Goal: Task Accomplishment & Management: Use online tool/utility

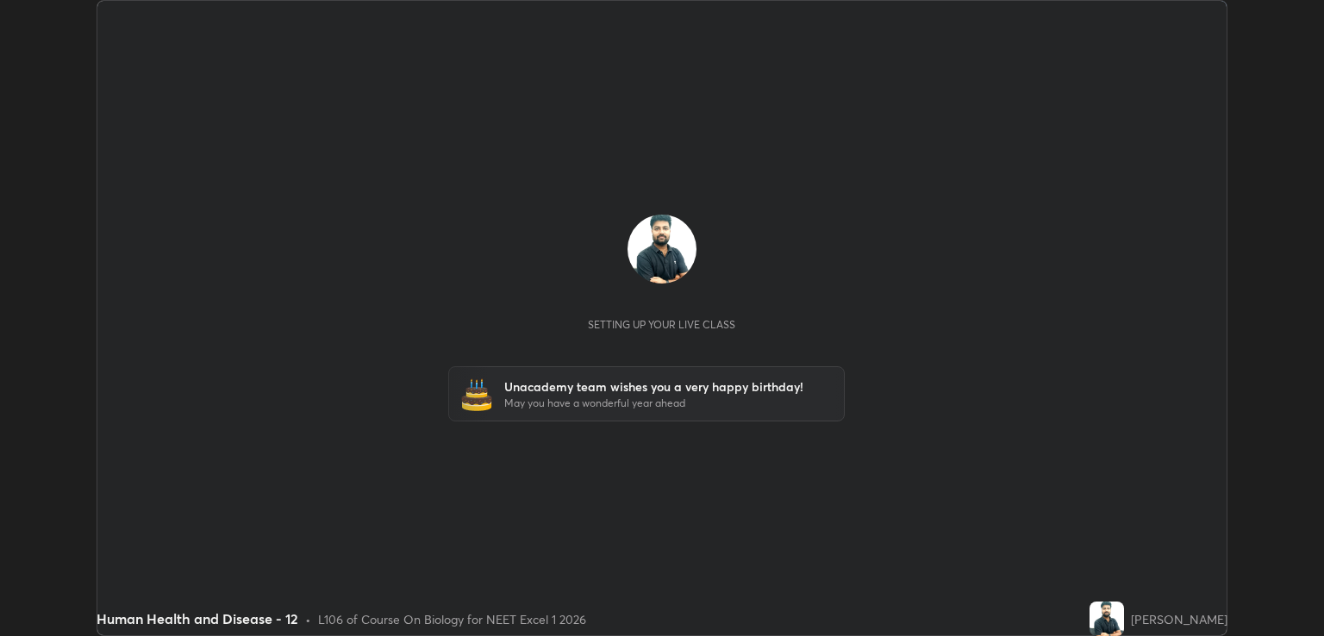
scroll to position [636, 1323]
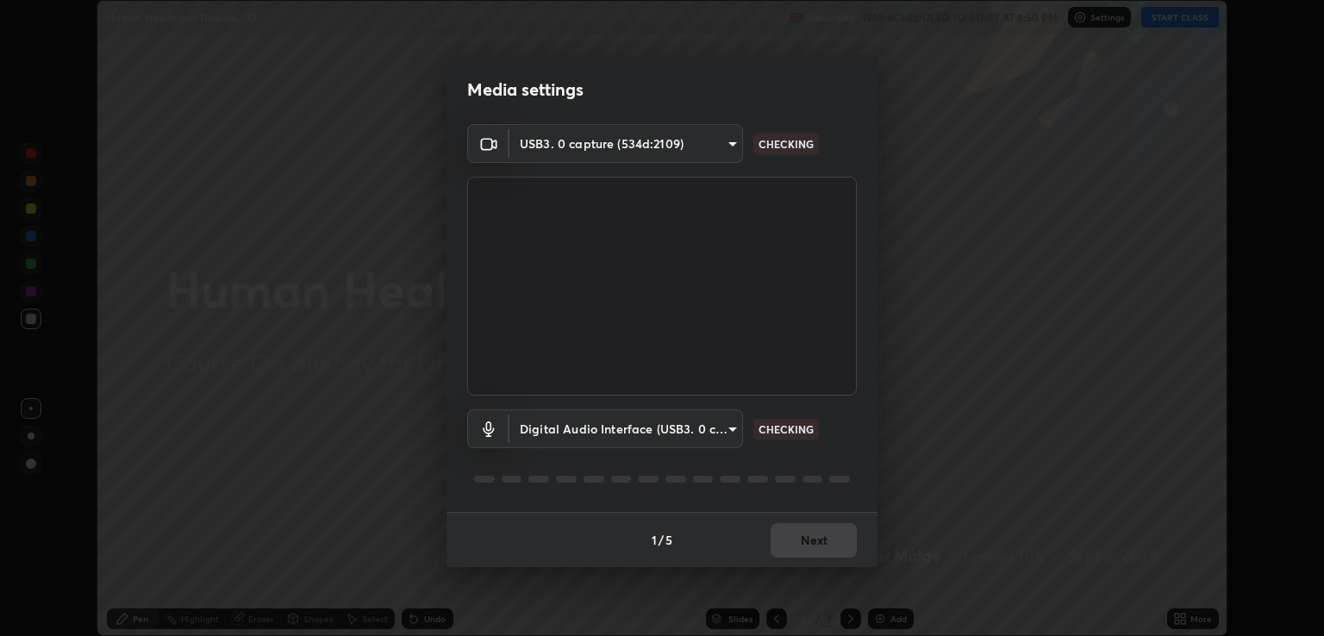
type input "ecbdbd44a66272db987f9f12271ef5319a85e28cdf2a8e5dd884bc8ad31297da"
click at [729, 430] on body "Erase all Human Health and Disease - 12 Recording WAS SCHEDULED TO START AT 6:5…" at bounding box center [662, 318] width 1324 height 636
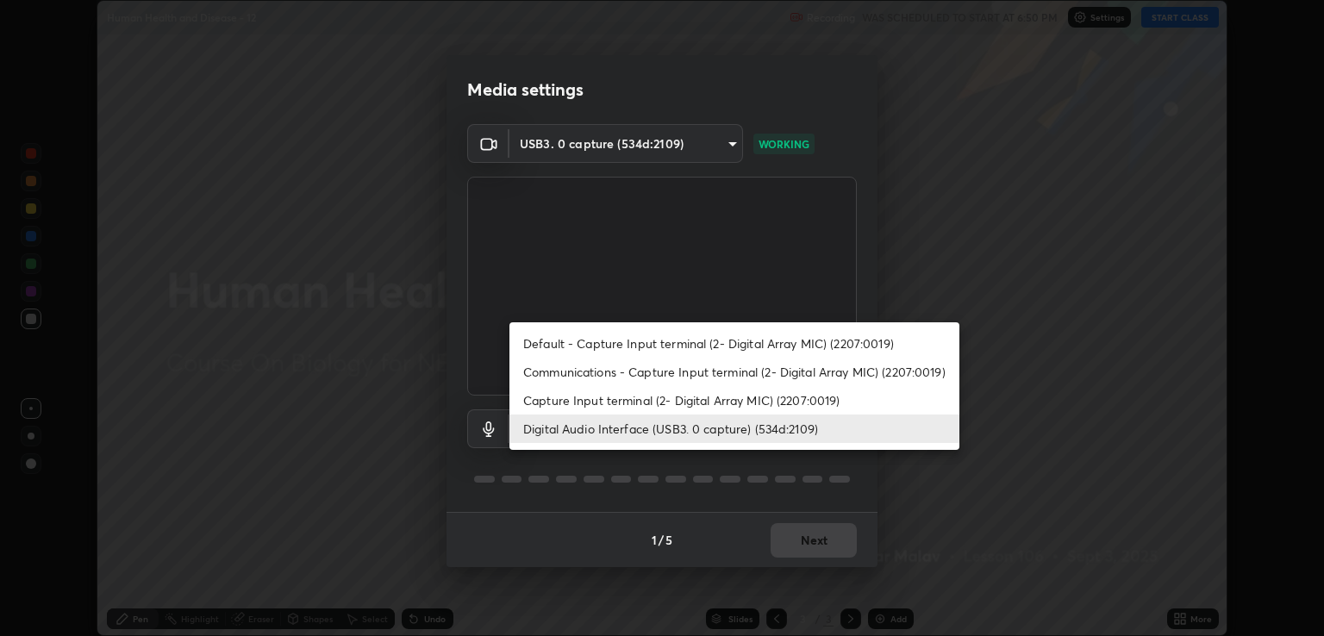
click at [657, 394] on li "Capture Input terminal (2- Digital Array MIC) (2207:0019)" at bounding box center [734, 400] width 450 height 28
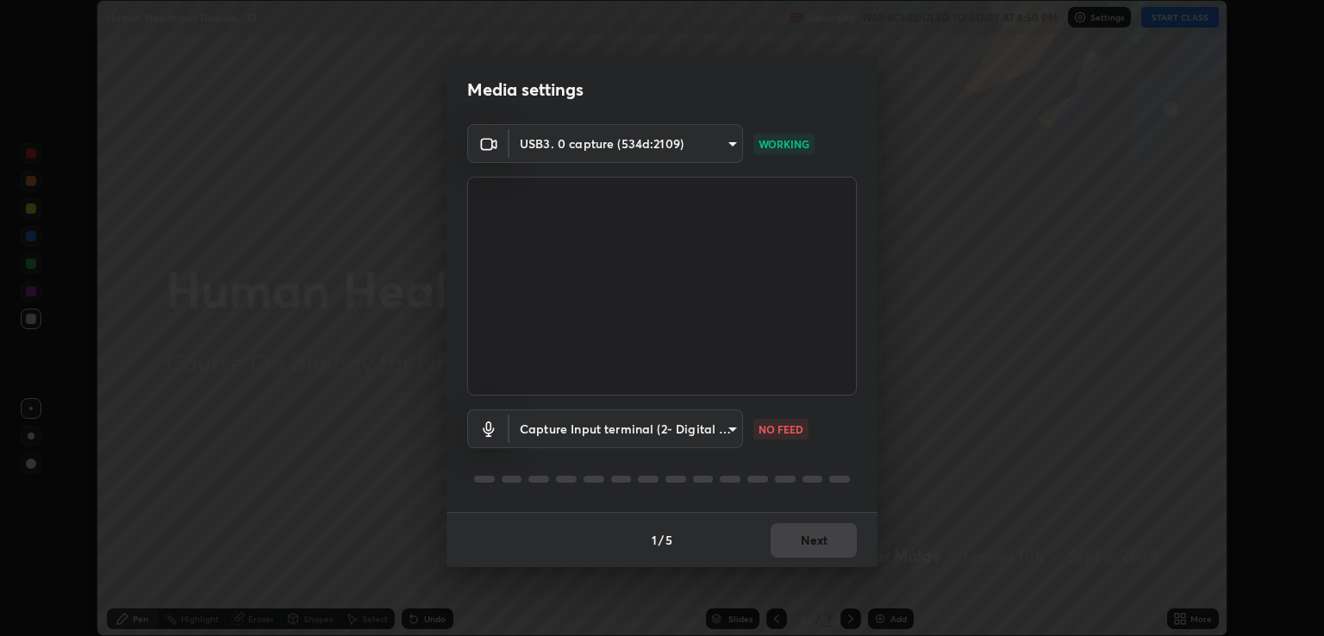
click at [707, 422] on body "Erase all Human Health and Disease - 12 Recording WAS SCHEDULED TO START AT 6:5…" at bounding box center [662, 318] width 1324 height 636
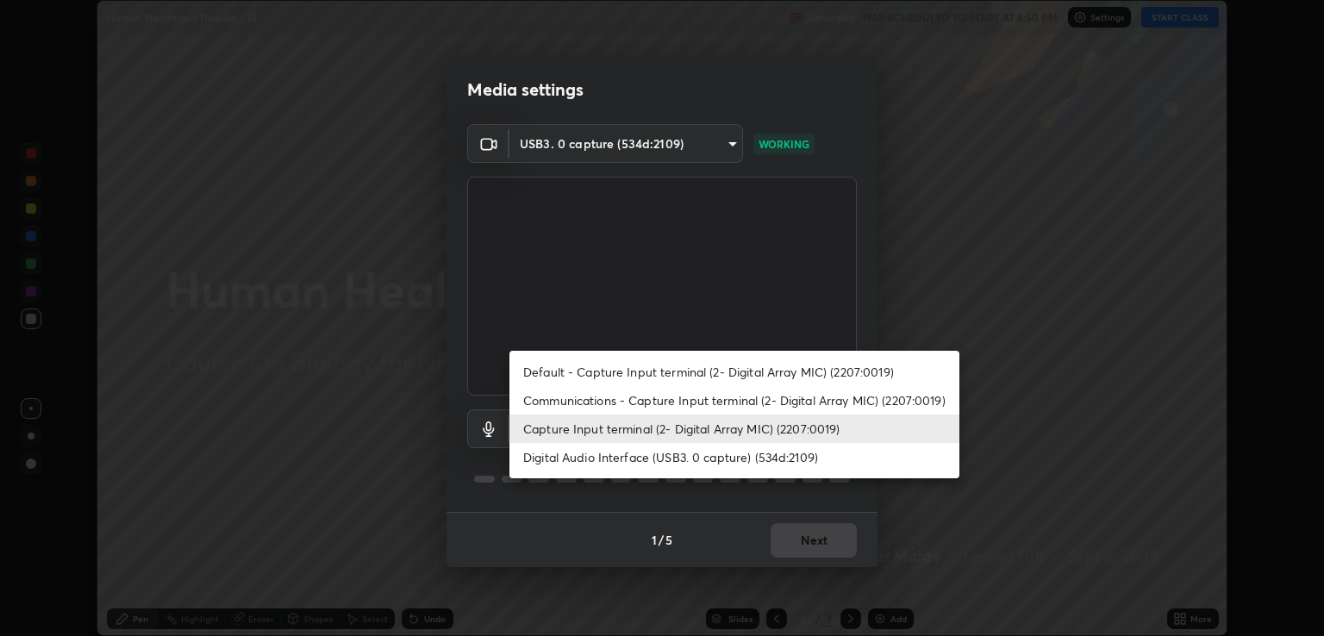
click at [627, 460] on li "Digital Audio Interface (USB3. 0 capture) (534d:2109)" at bounding box center [734, 457] width 450 height 28
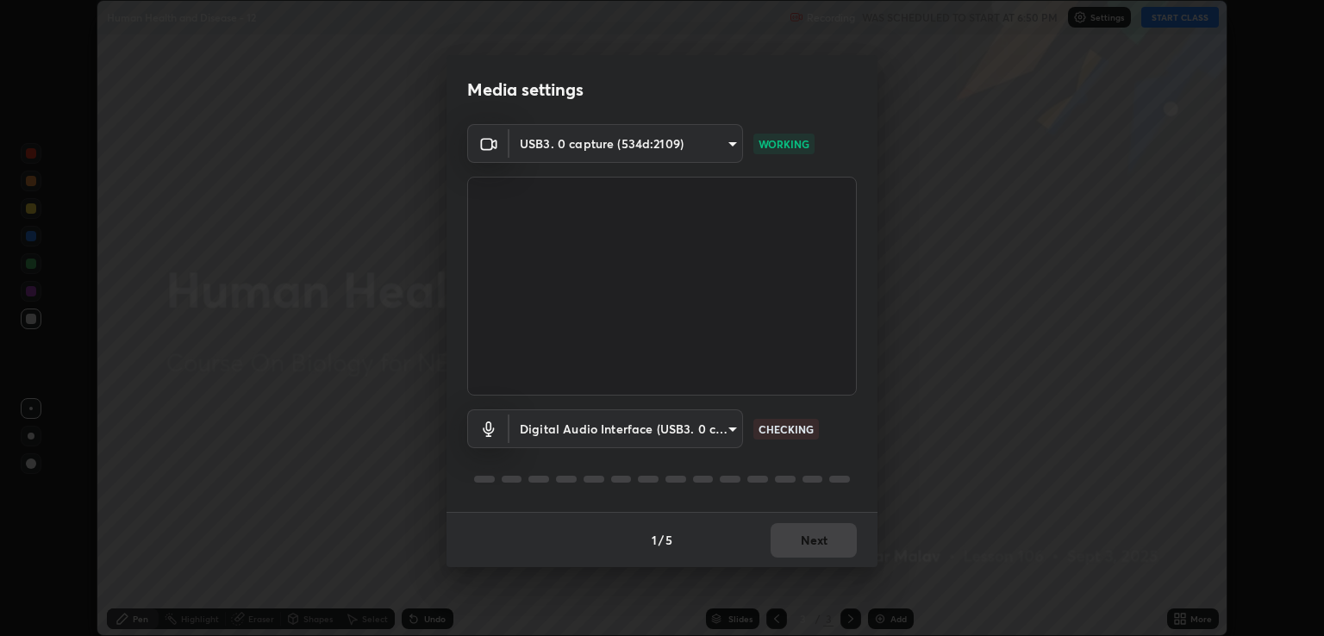
type input "641fb1797ef8f9550b7f0158b383ff89036df526a4b0c4fe678c68e459c52791"
click at [832, 539] on button "Next" at bounding box center [814, 540] width 86 height 34
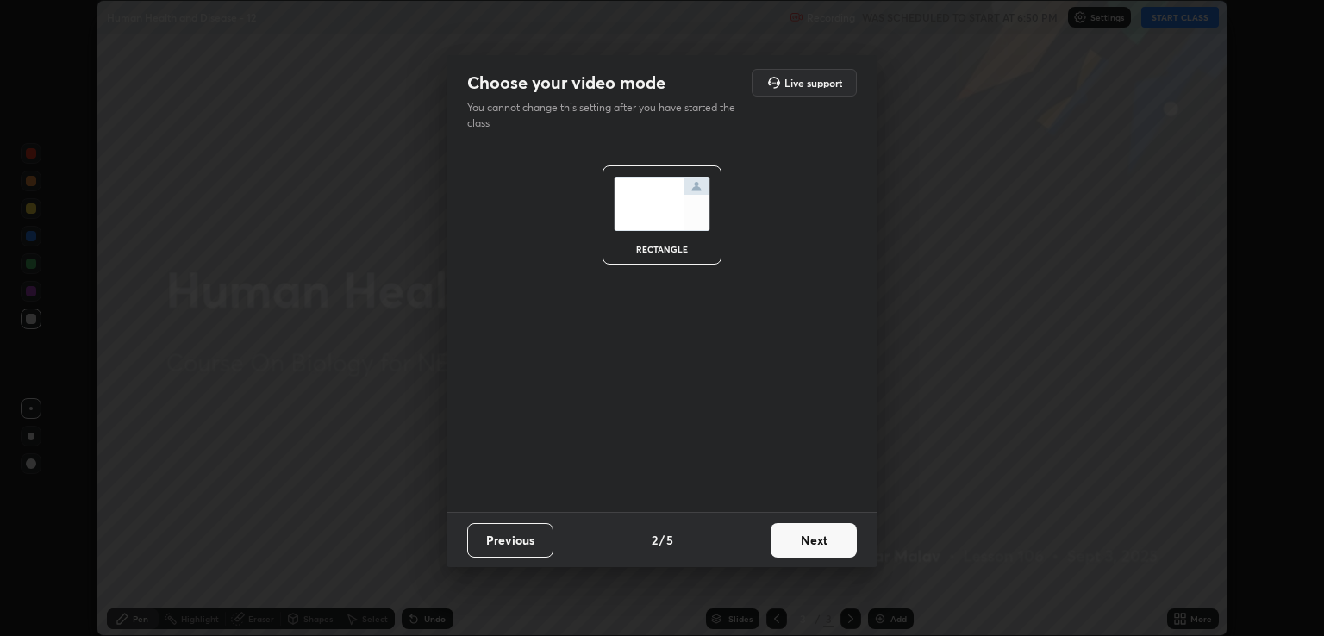
click at [820, 534] on button "Next" at bounding box center [814, 540] width 86 height 34
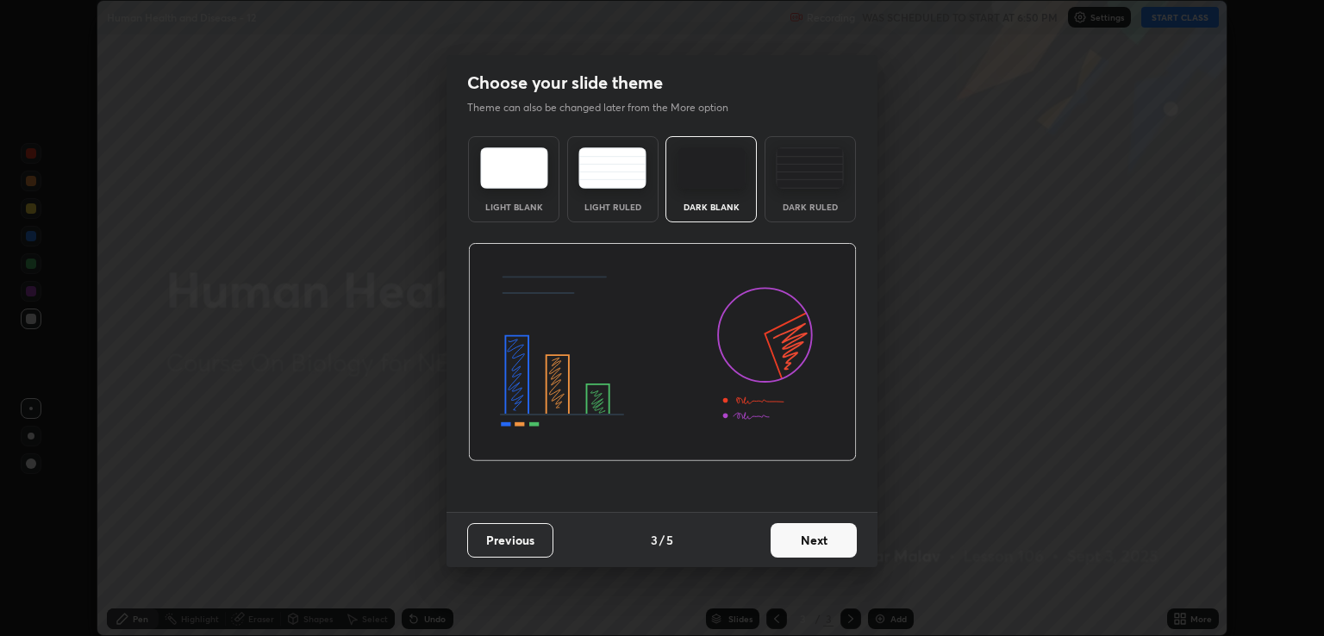
click at [822, 547] on button "Next" at bounding box center [814, 540] width 86 height 34
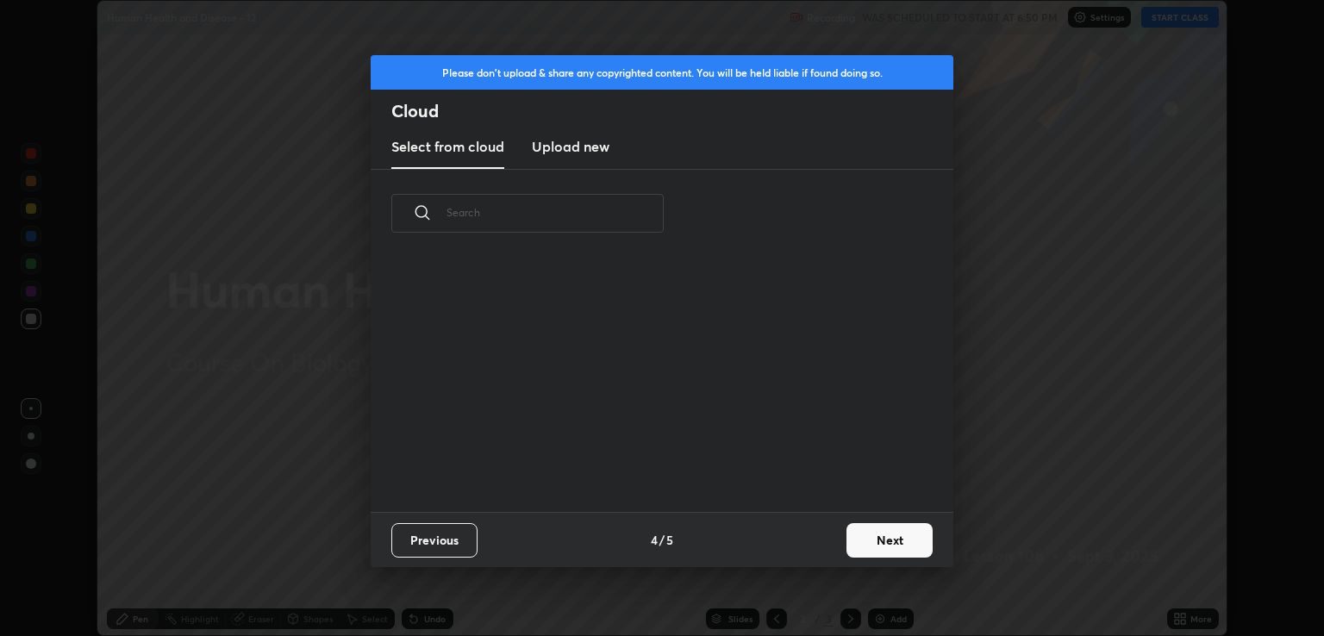
click at [828, 541] on div "Previous 4 / 5 Next" at bounding box center [662, 539] width 583 height 55
click at [847, 539] on button "Next" at bounding box center [890, 540] width 86 height 34
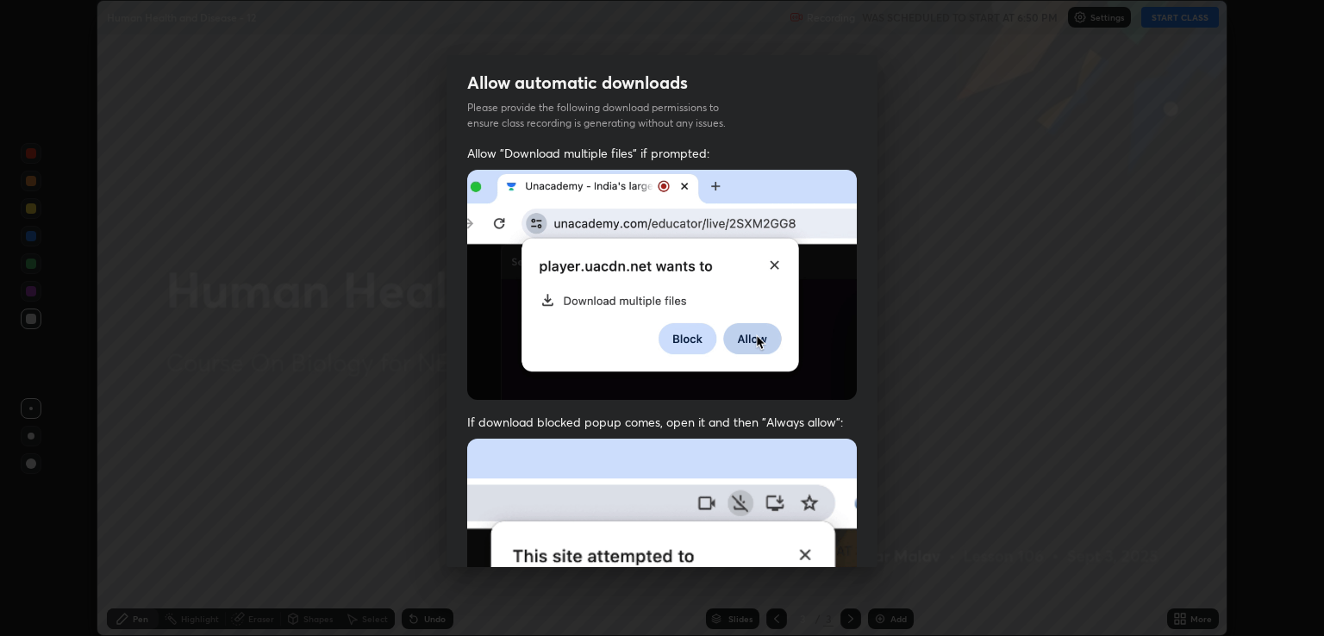
click at [856, 542] on div "Allow "Download multiple files" if prompted: If download blocked popup comes, o…" at bounding box center [662, 508] width 431 height 726
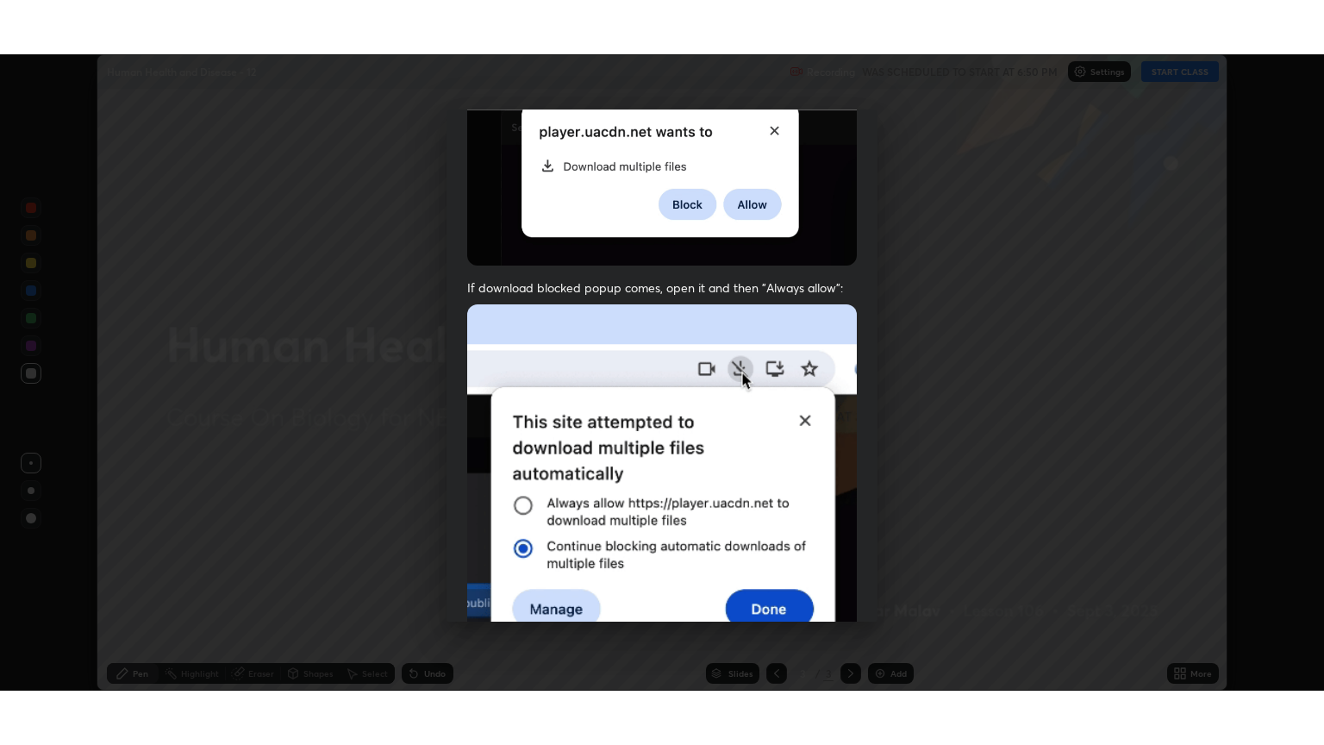
scroll to position [349, 0]
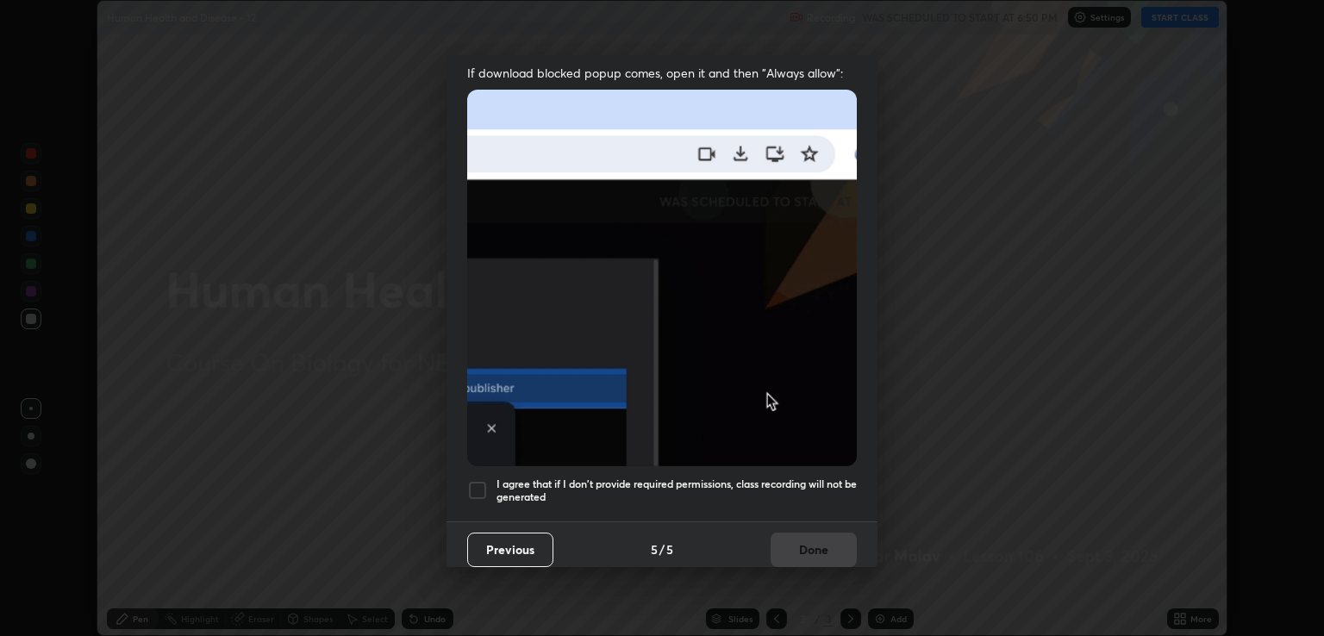
click at [775, 478] on h5 "I agree that if I don't provide required permissions, class recording will not …" at bounding box center [677, 491] width 360 height 27
click at [797, 552] on button "Done" at bounding box center [814, 550] width 86 height 34
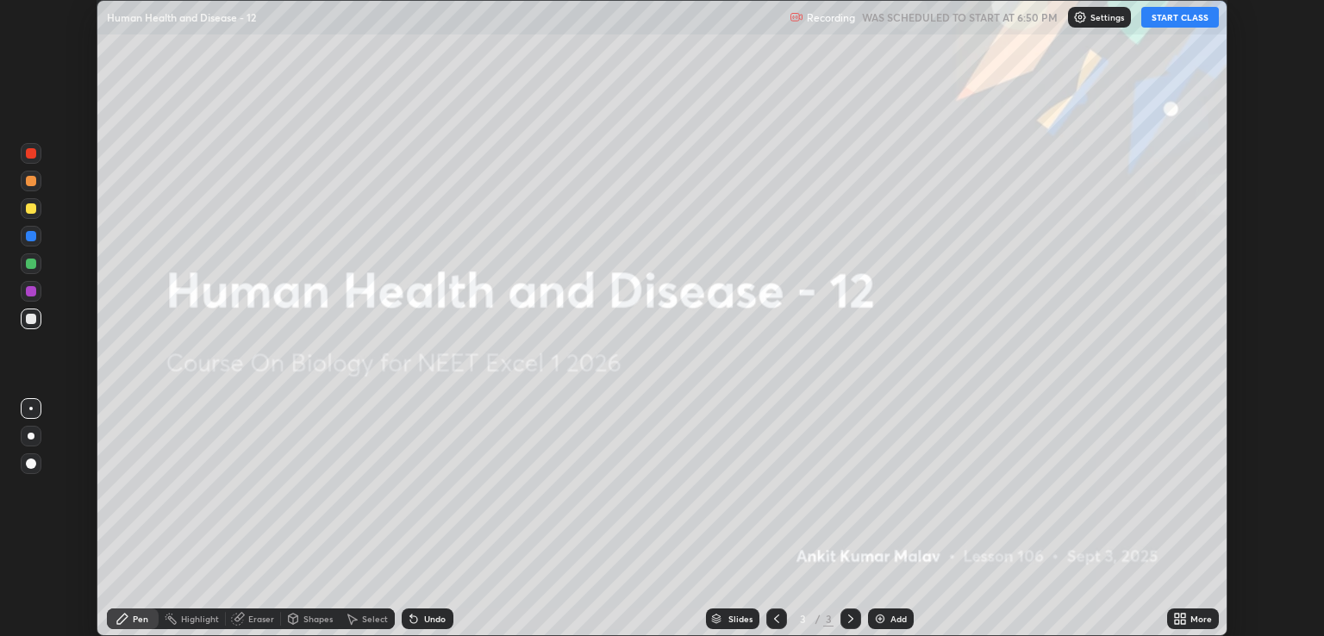
click at [1165, 14] on button "START CLASS" at bounding box center [1180, 17] width 78 height 21
click at [1182, 622] on icon at bounding box center [1183, 622] width 4 height 4
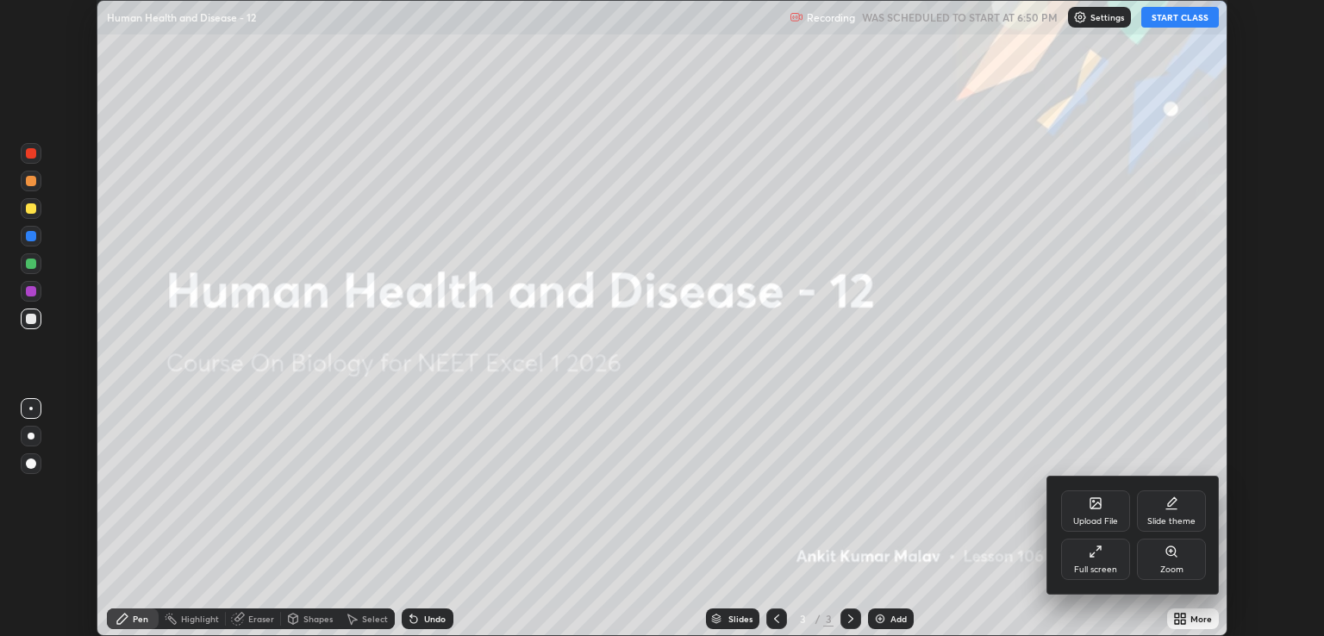
click at [1078, 556] on div "Full screen" at bounding box center [1095, 559] width 69 height 41
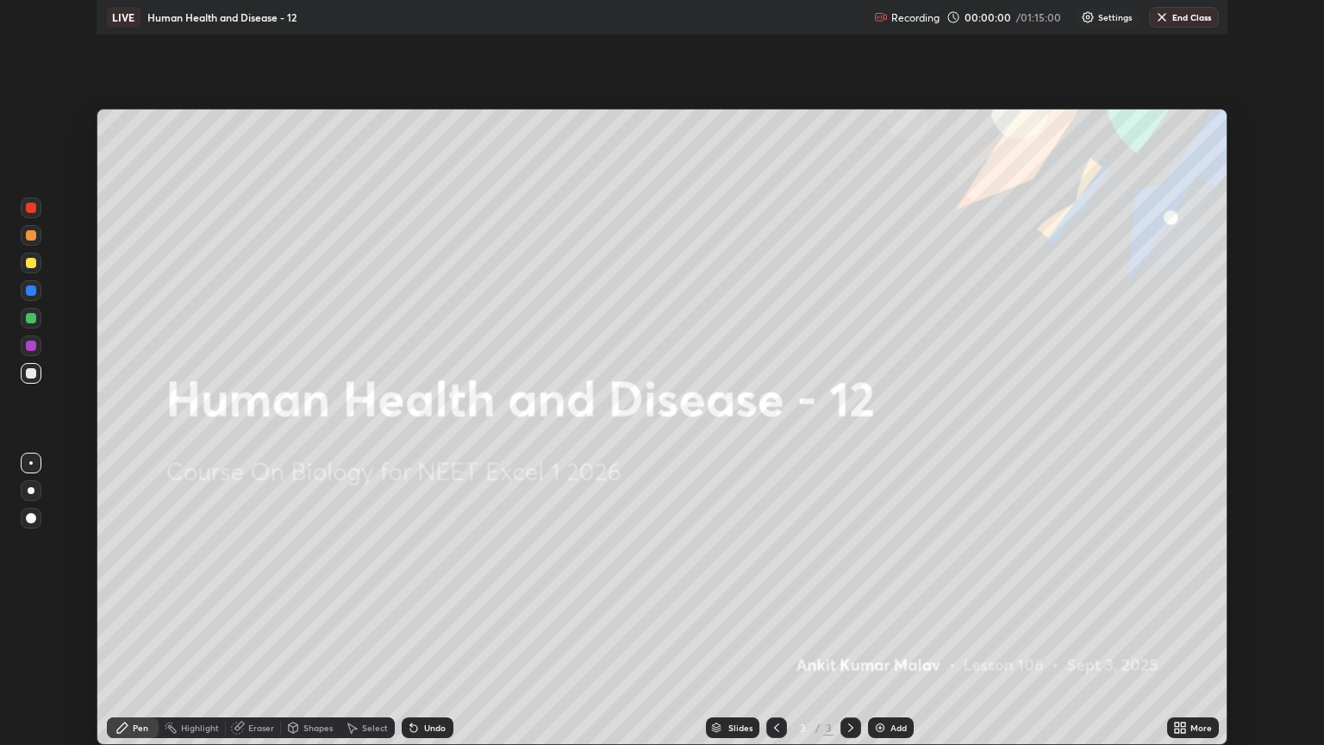
scroll to position [745, 1324]
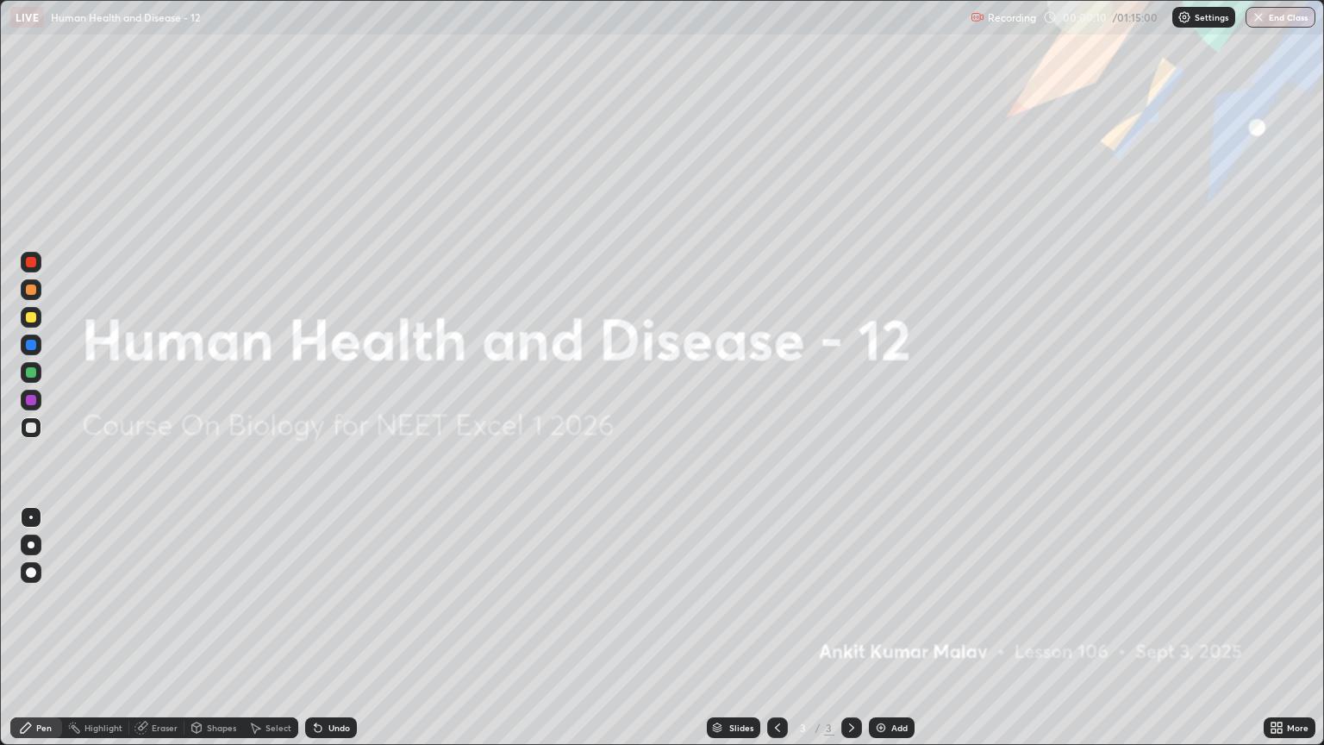
click at [883, 635] on img at bounding box center [881, 728] width 14 height 14
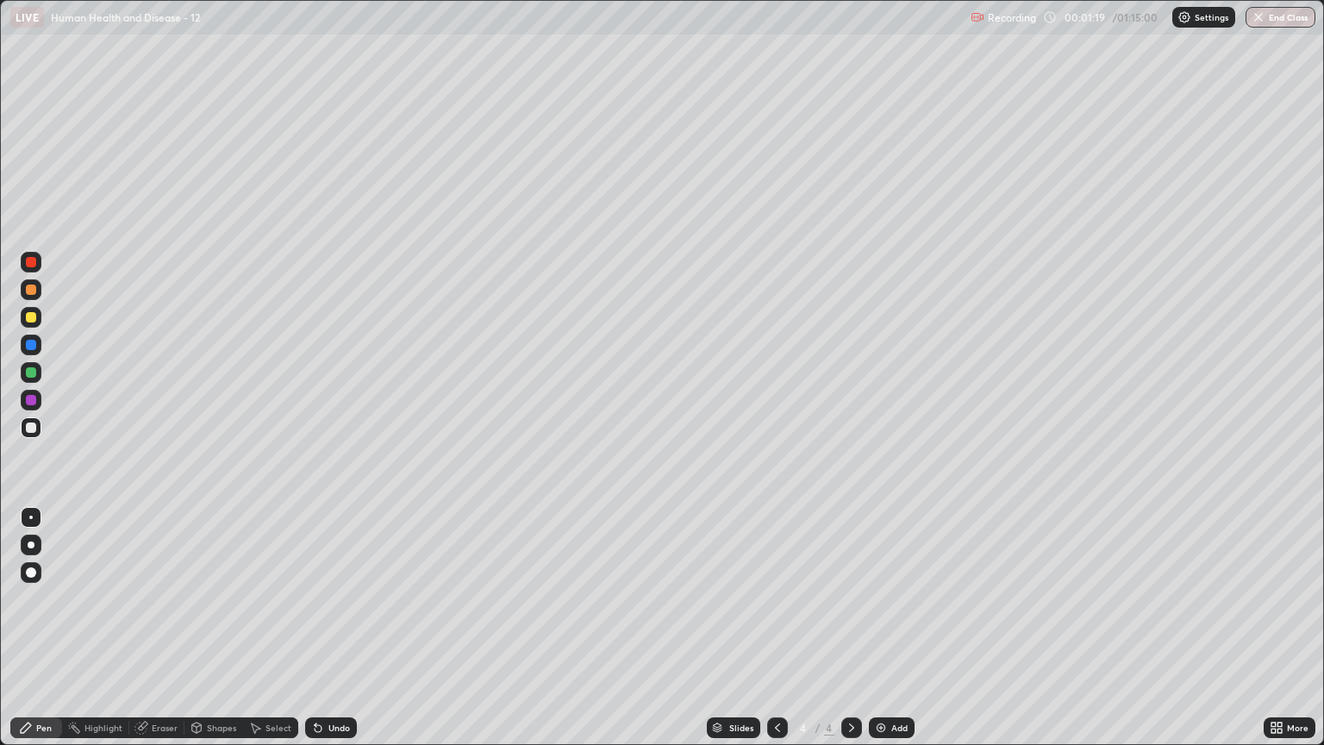
click at [776, 635] on icon at bounding box center [778, 728] width 14 height 14
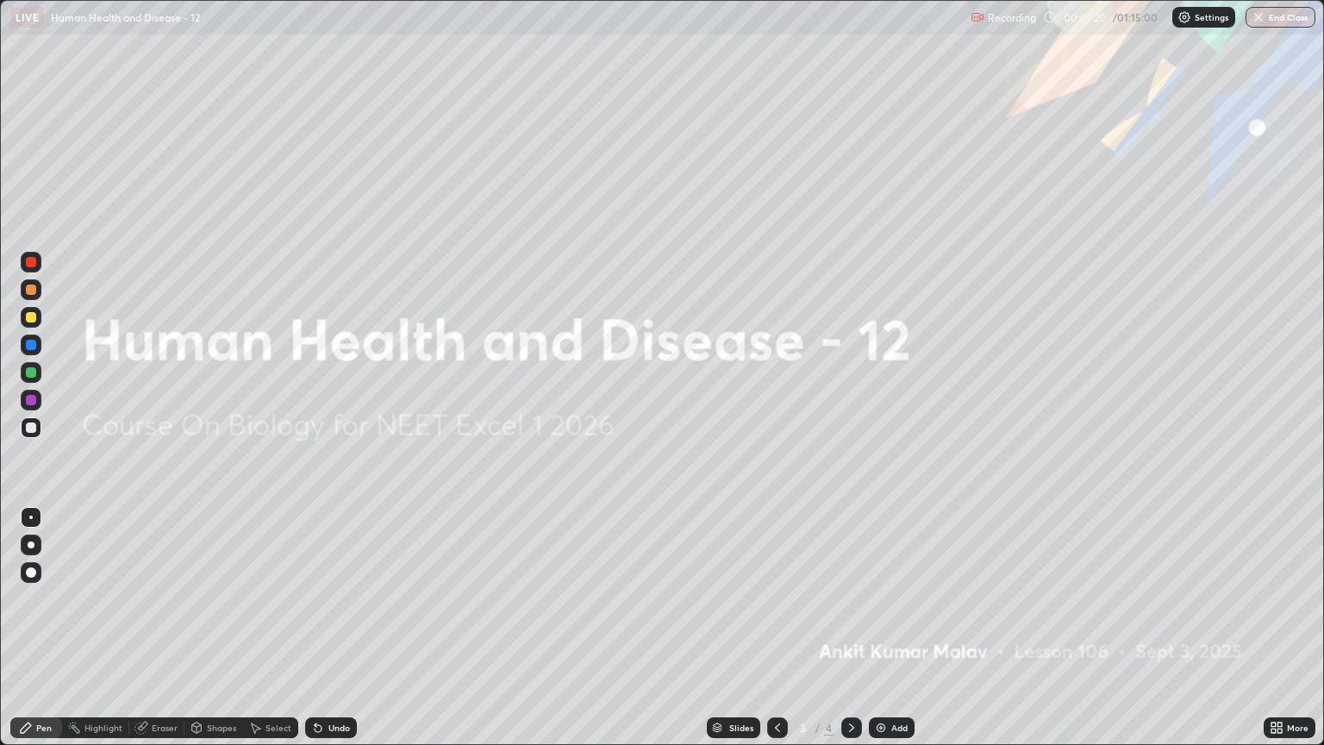
click at [1279, 635] on icon at bounding box center [1280, 730] width 4 height 4
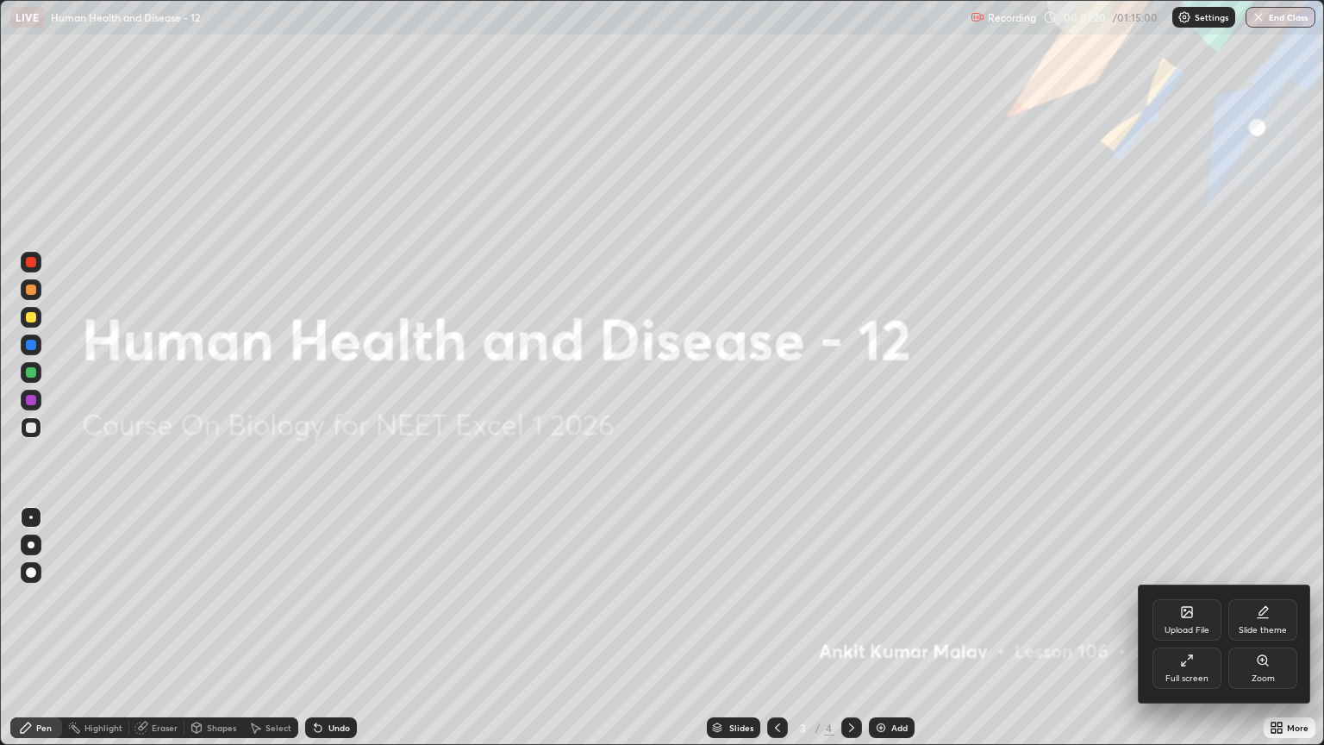
click at [1269, 619] on div "Slide theme" at bounding box center [1262, 619] width 69 height 41
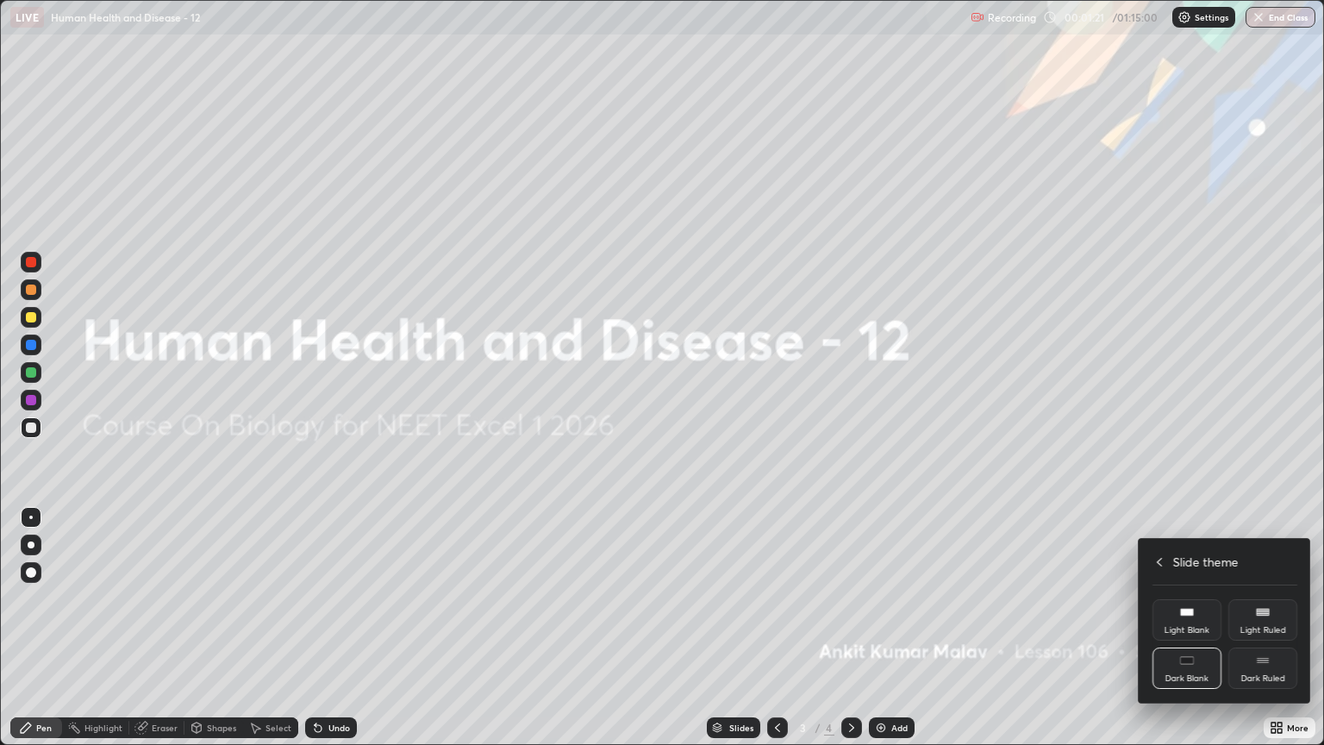
click at [1273, 635] on div "Dark Ruled" at bounding box center [1262, 667] width 69 height 41
click at [1262, 478] on div at bounding box center [662, 372] width 1324 height 745
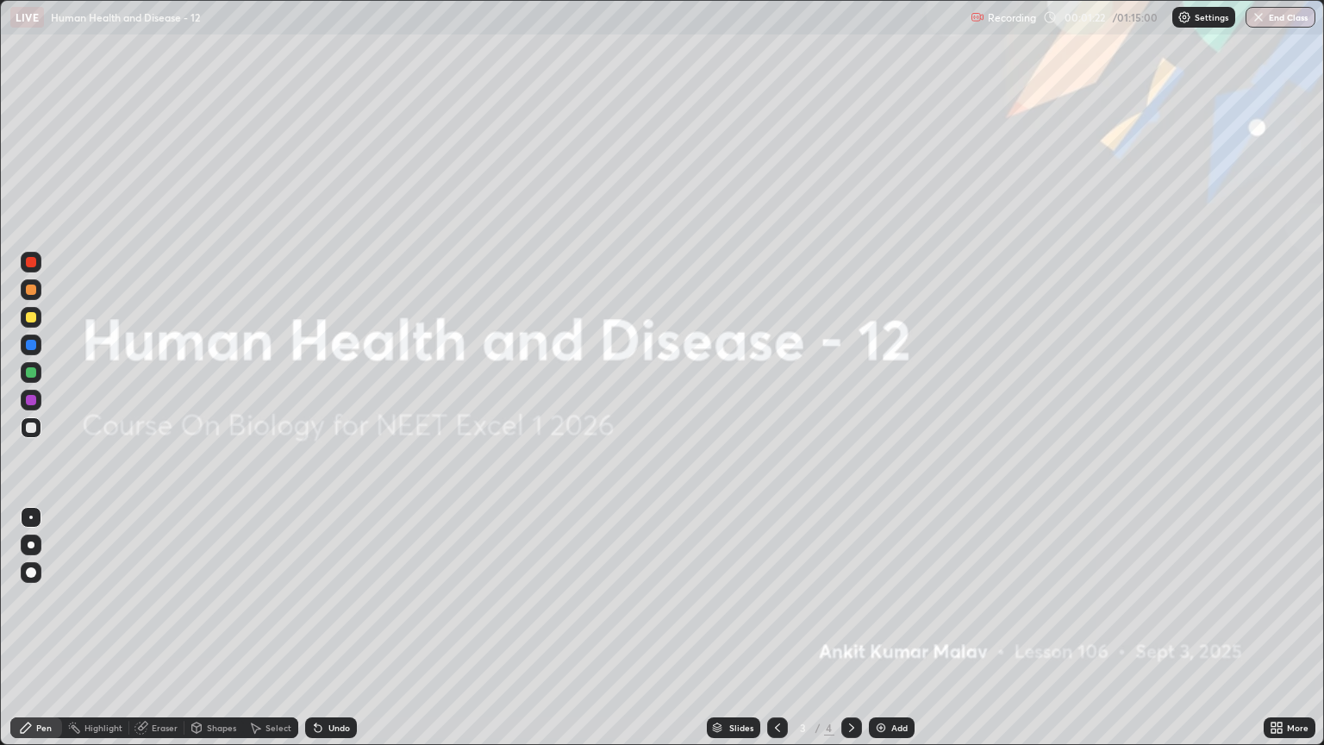
click at [900, 635] on div "Add" at bounding box center [899, 727] width 16 height 9
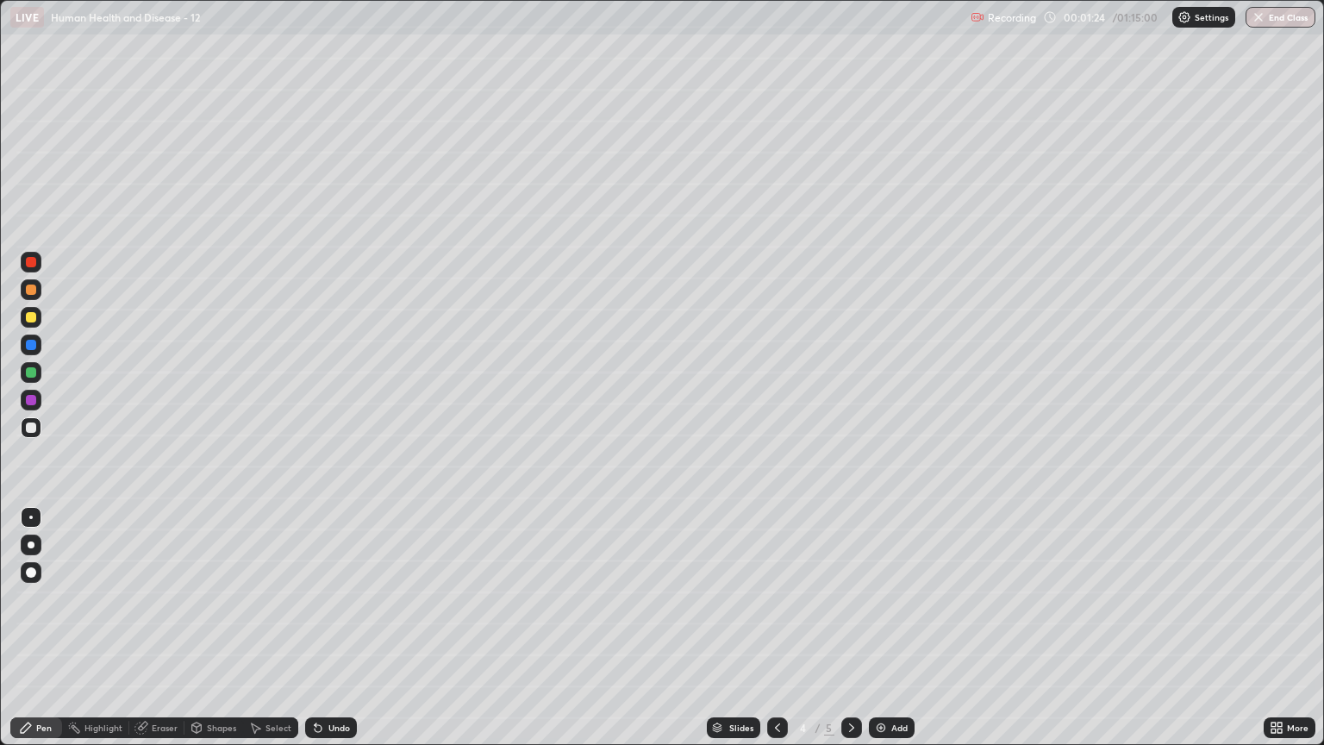
click at [32, 317] on div at bounding box center [31, 317] width 10 height 10
click at [34, 319] on div at bounding box center [31, 317] width 10 height 10
click at [37, 545] on div at bounding box center [31, 544] width 21 height 21
click at [31, 425] on div at bounding box center [31, 427] width 10 height 10
click at [135, 635] on icon at bounding box center [140, 727] width 11 height 11
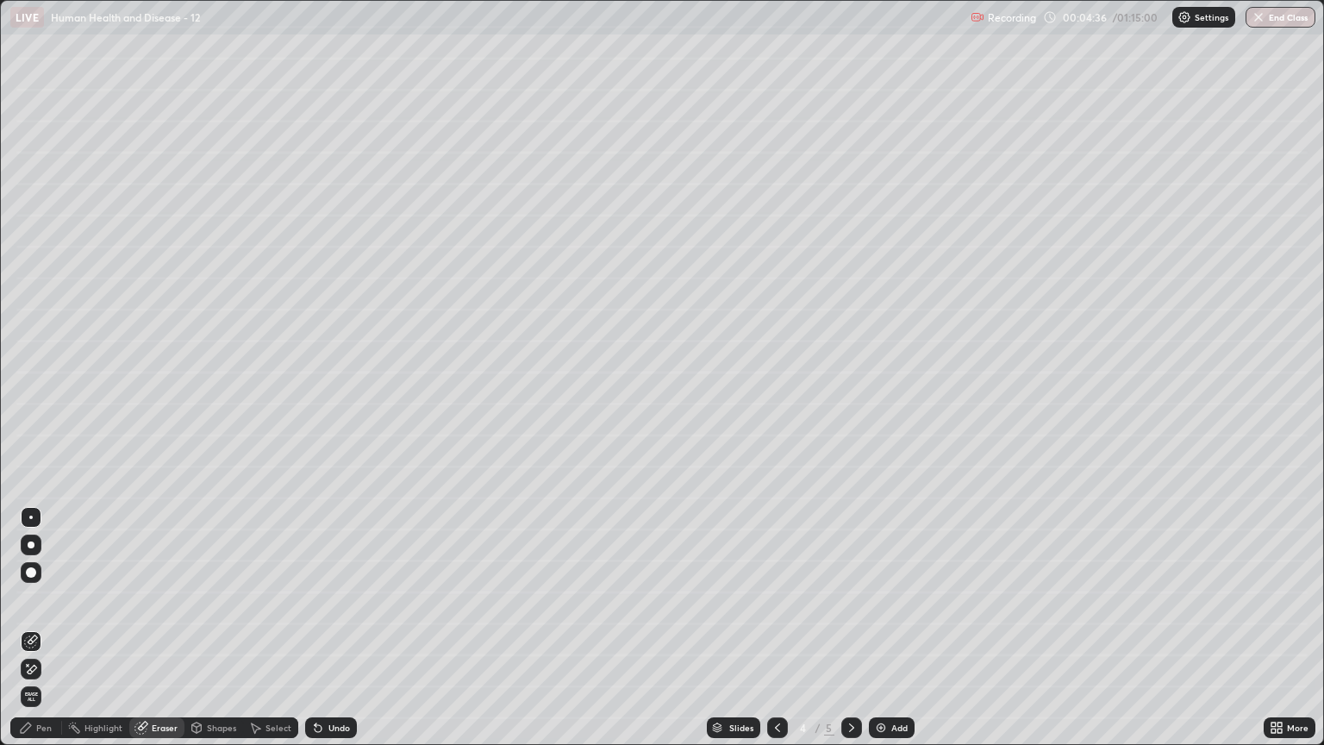
click at [31, 545] on div at bounding box center [31, 544] width 7 height 7
click at [37, 635] on div "Pen" at bounding box center [44, 727] width 16 height 9
click at [32, 291] on div at bounding box center [31, 289] width 10 height 10
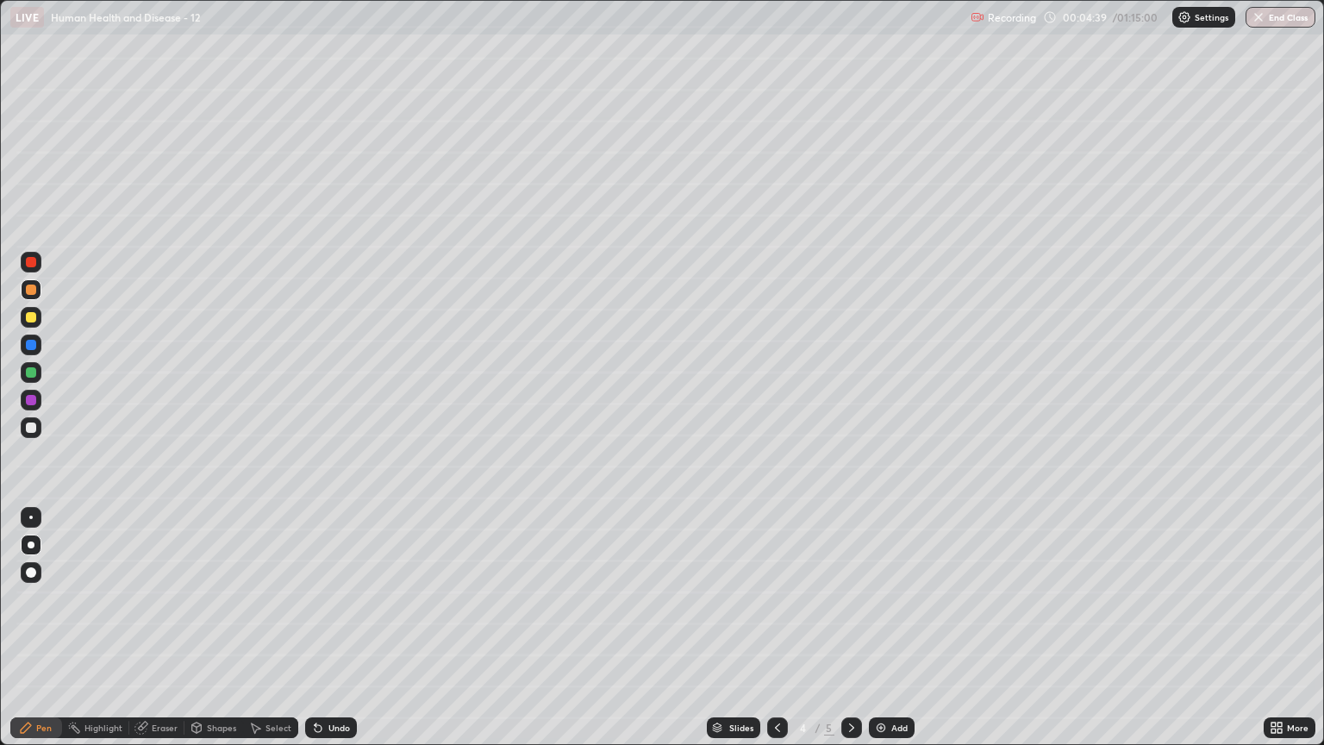
click at [34, 316] on div at bounding box center [31, 317] width 10 height 10
click at [29, 422] on div at bounding box center [31, 427] width 10 height 10
click at [319, 635] on div "Undo" at bounding box center [331, 727] width 52 height 21
click at [315, 635] on icon at bounding box center [318, 728] width 7 height 7
click at [31, 289] on div at bounding box center [31, 289] width 10 height 10
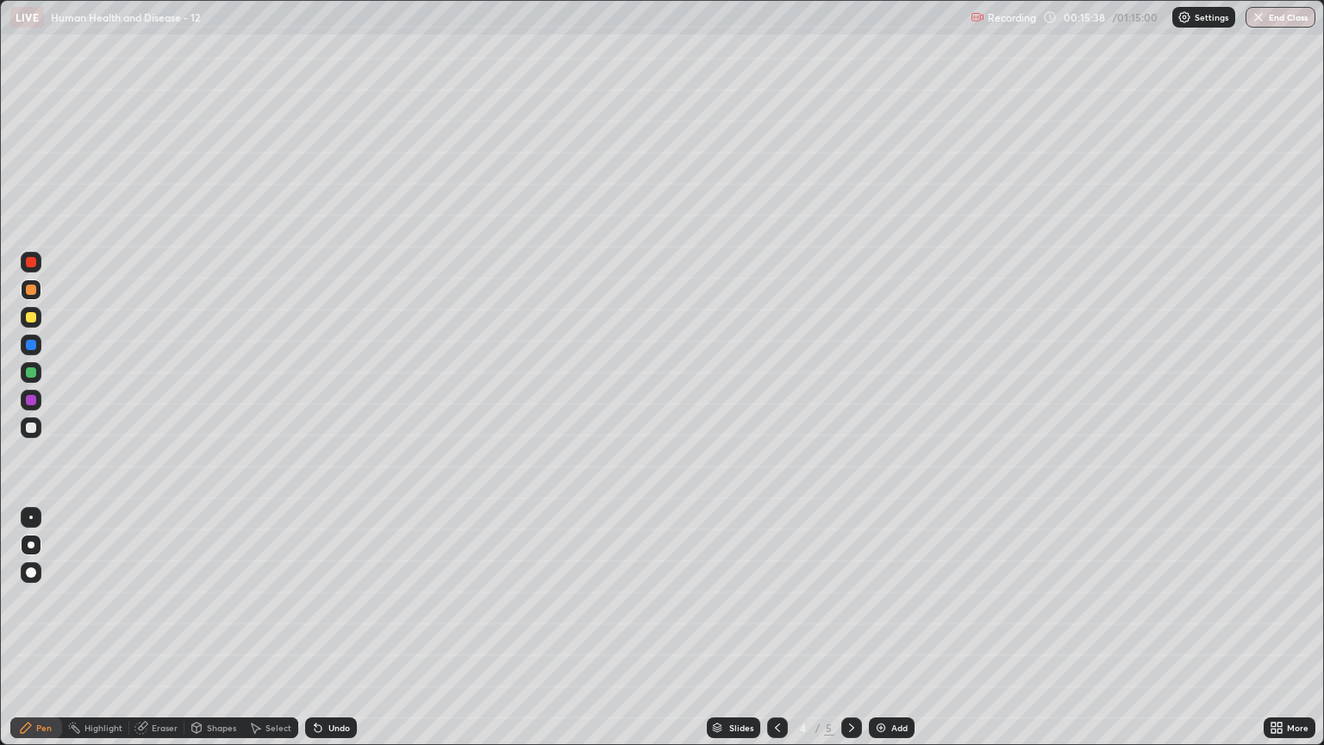
click at [31, 428] on div at bounding box center [31, 427] width 10 height 10
click at [315, 635] on icon at bounding box center [316, 724] width 2 height 2
click at [315, 635] on icon at bounding box center [318, 728] width 7 height 7
click at [149, 635] on div "Eraser" at bounding box center [156, 727] width 55 height 21
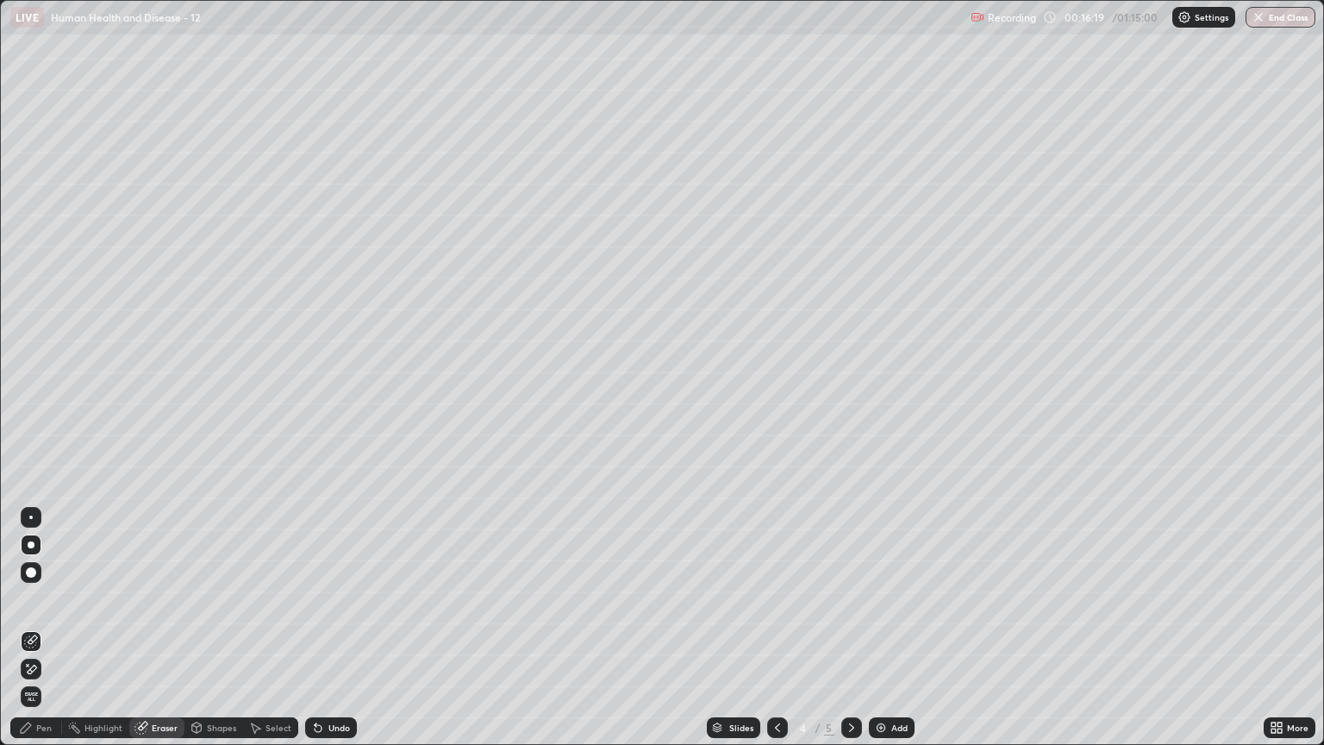
click at [41, 635] on div "Pen" at bounding box center [36, 727] width 52 height 21
click at [30, 424] on div at bounding box center [31, 427] width 10 height 10
click at [35, 317] on div at bounding box center [31, 317] width 10 height 10
click at [34, 429] on div at bounding box center [31, 427] width 10 height 10
click at [317, 635] on icon at bounding box center [318, 728] width 7 height 7
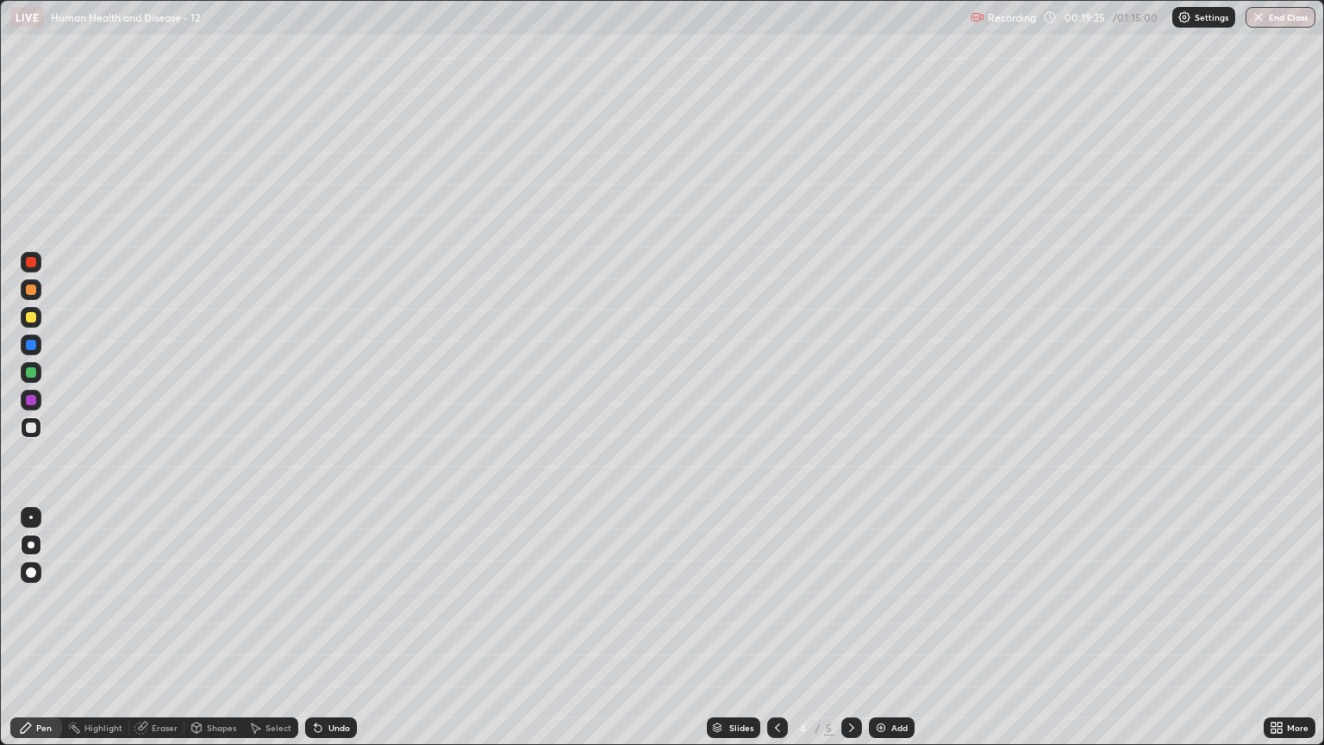
click at [320, 635] on icon at bounding box center [318, 728] width 14 height 14
click at [322, 635] on div "Undo" at bounding box center [331, 727] width 52 height 21
click at [31, 316] on div at bounding box center [31, 317] width 10 height 10
click at [315, 635] on icon at bounding box center [316, 724] width 2 height 2
click at [321, 635] on icon at bounding box center [318, 728] width 14 height 14
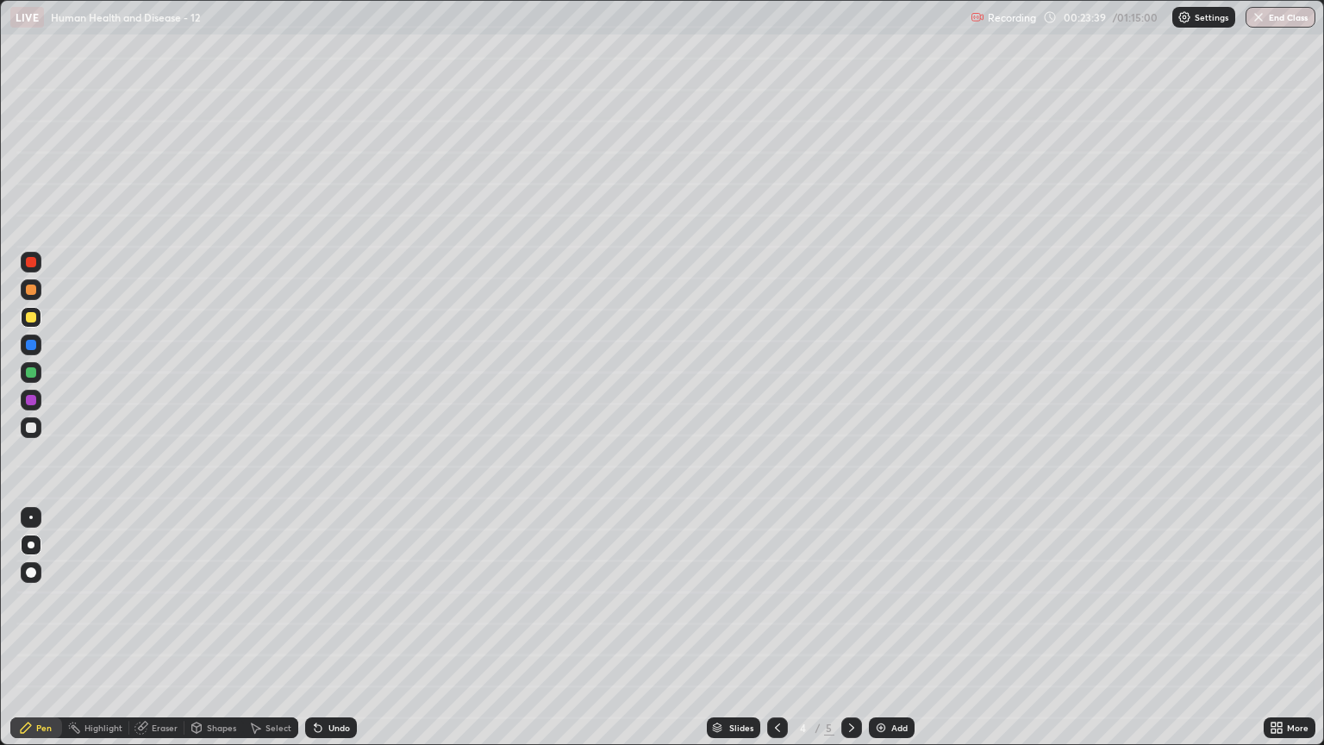
click at [255, 635] on icon at bounding box center [255, 728] width 14 height 14
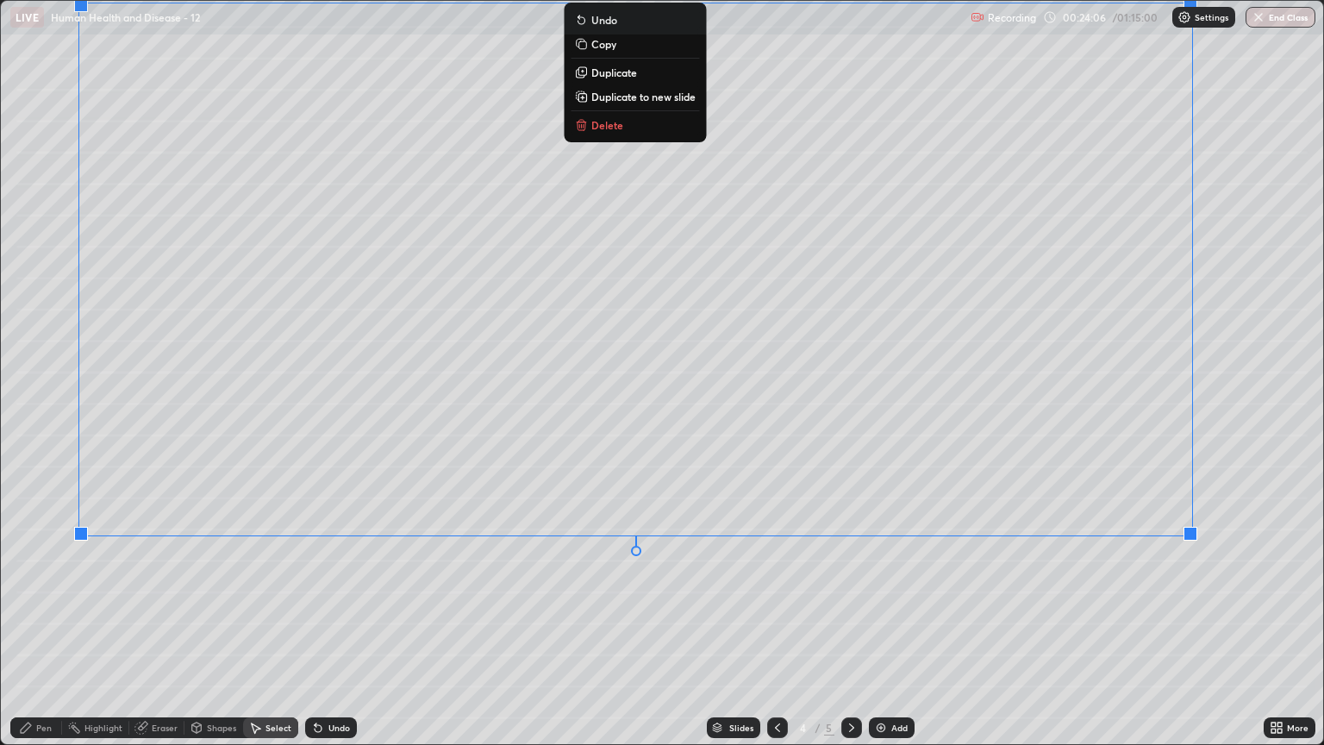
click at [1143, 602] on div "0 ° Undo Copy Duplicate Duplicate to new slide Delete" at bounding box center [662, 372] width 1322 height 743
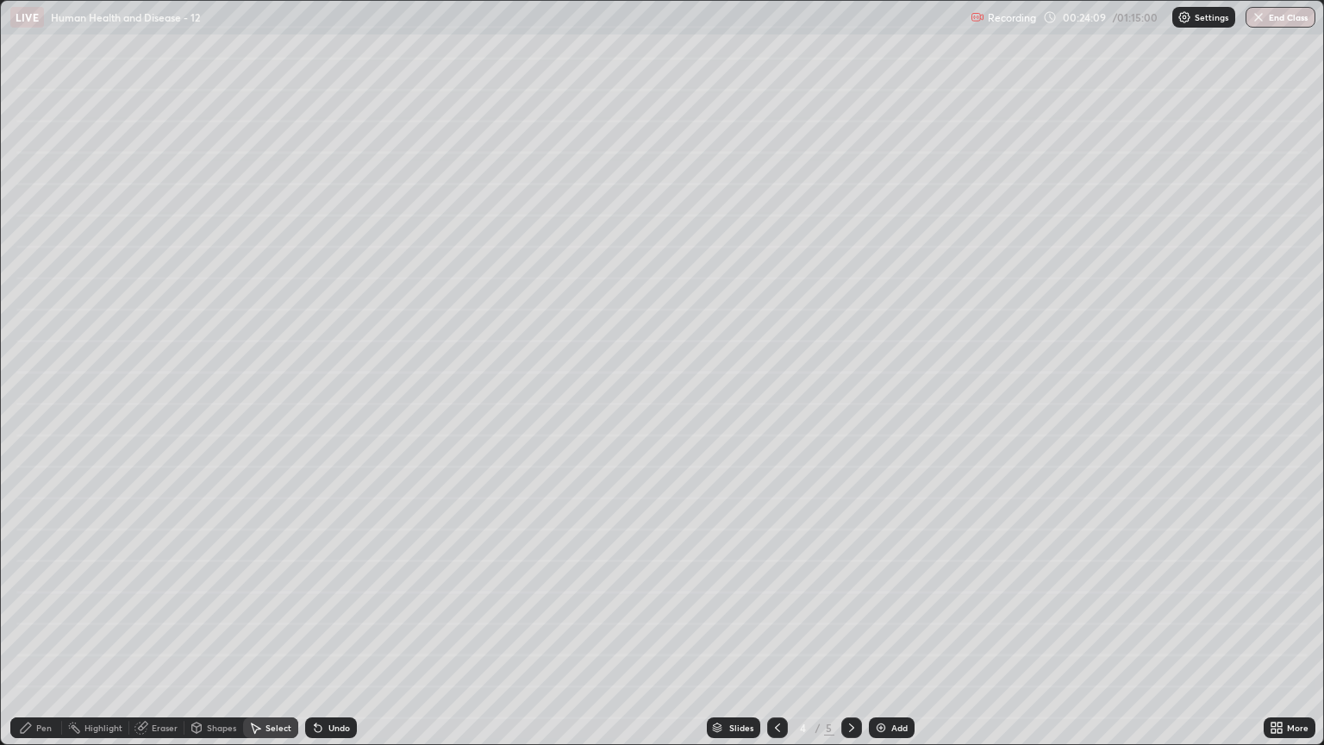
click at [36, 635] on div "Pen" at bounding box center [44, 727] width 16 height 9
click at [34, 428] on div at bounding box center [31, 427] width 10 height 10
click at [35, 371] on div at bounding box center [31, 372] width 10 height 10
click at [34, 314] on div at bounding box center [31, 317] width 10 height 10
click at [31, 266] on div at bounding box center [31, 262] width 10 height 10
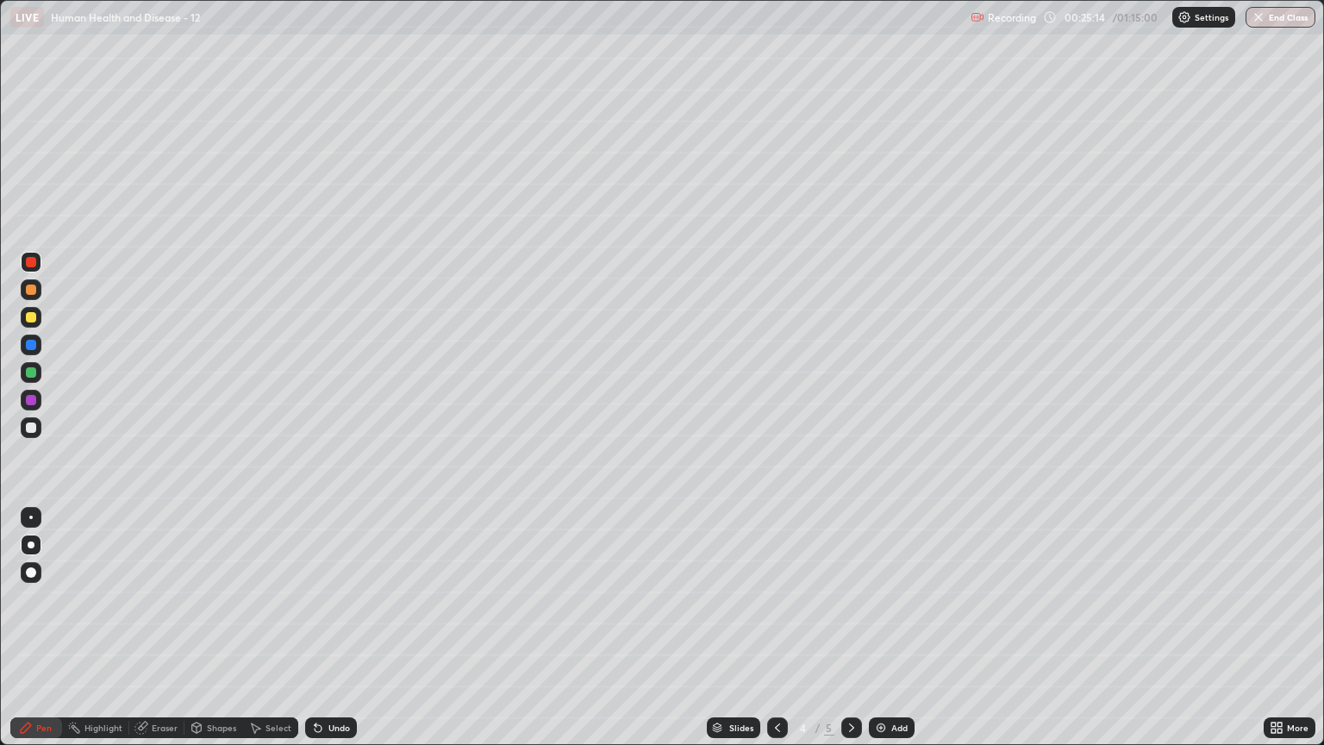
click at [319, 635] on icon at bounding box center [318, 728] width 14 height 14
click at [317, 635] on icon at bounding box center [318, 728] width 7 height 7
click at [315, 635] on icon at bounding box center [318, 728] width 7 height 7
click at [320, 635] on icon at bounding box center [318, 728] width 14 height 14
click at [315, 635] on icon at bounding box center [318, 728] width 7 height 7
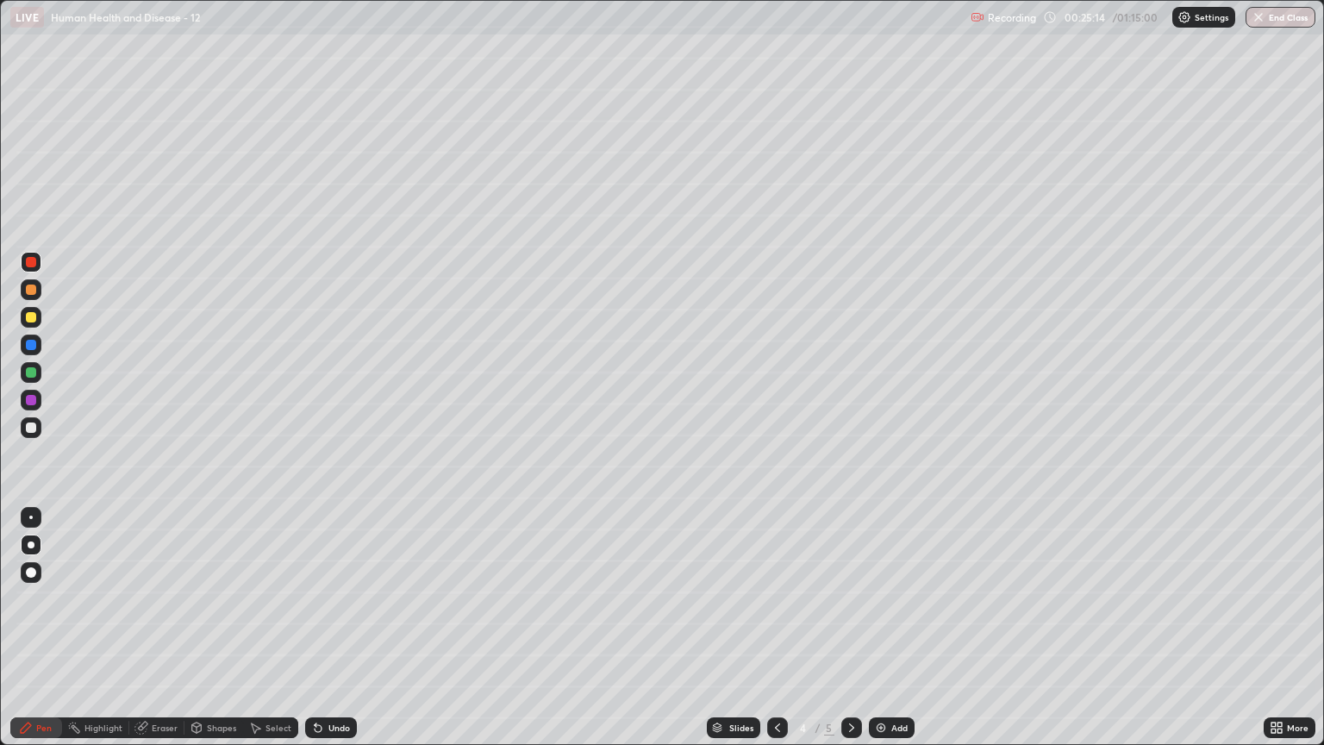
click at [321, 635] on icon at bounding box center [318, 728] width 14 height 14
click at [318, 635] on icon at bounding box center [318, 728] width 7 height 7
click at [319, 635] on icon at bounding box center [318, 728] width 14 height 14
click at [320, 635] on icon at bounding box center [318, 728] width 14 height 14
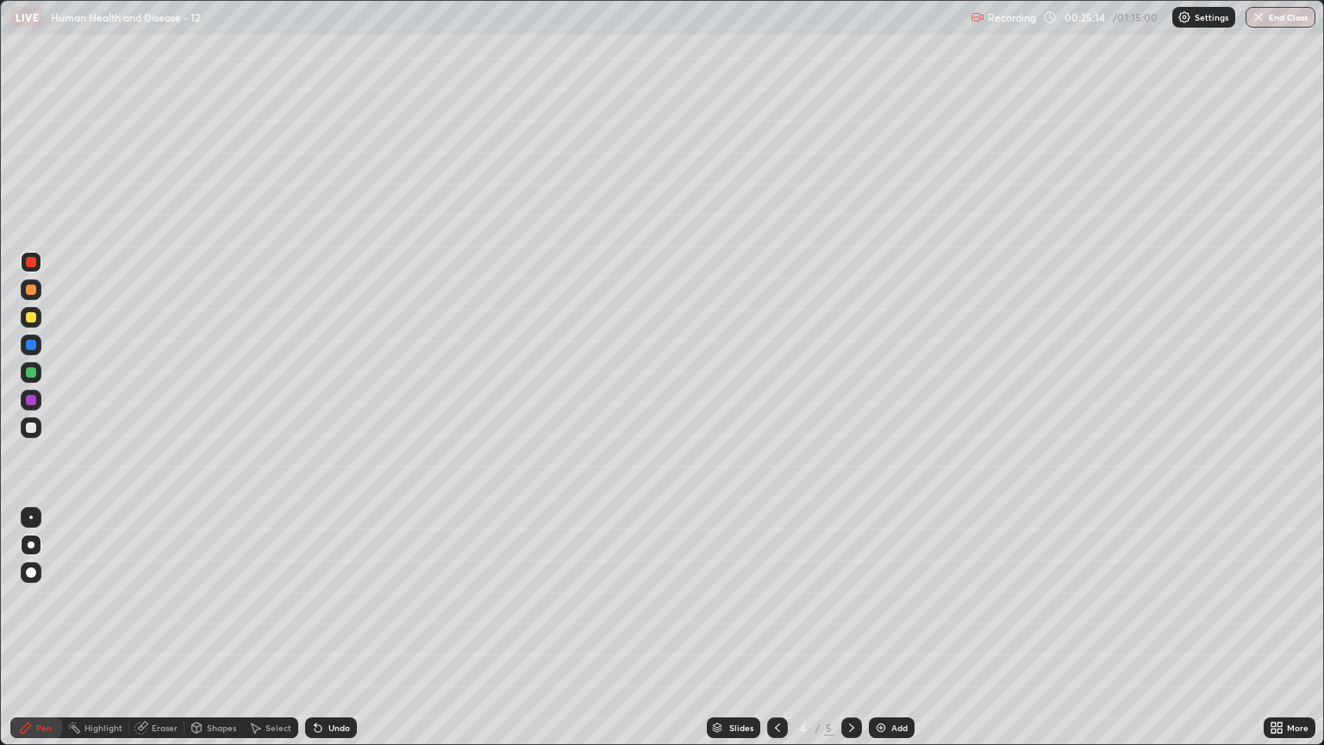
click at [322, 635] on icon at bounding box center [318, 728] width 14 height 14
click at [316, 635] on icon at bounding box center [318, 728] width 14 height 14
click at [317, 635] on icon at bounding box center [318, 728] width 14 height 14
click at [319, 635] on icon at bounding box center [318, 728] width 14 height 14
click at [321, 635] on icon at bounding box center [318, 728] width 14 height 14
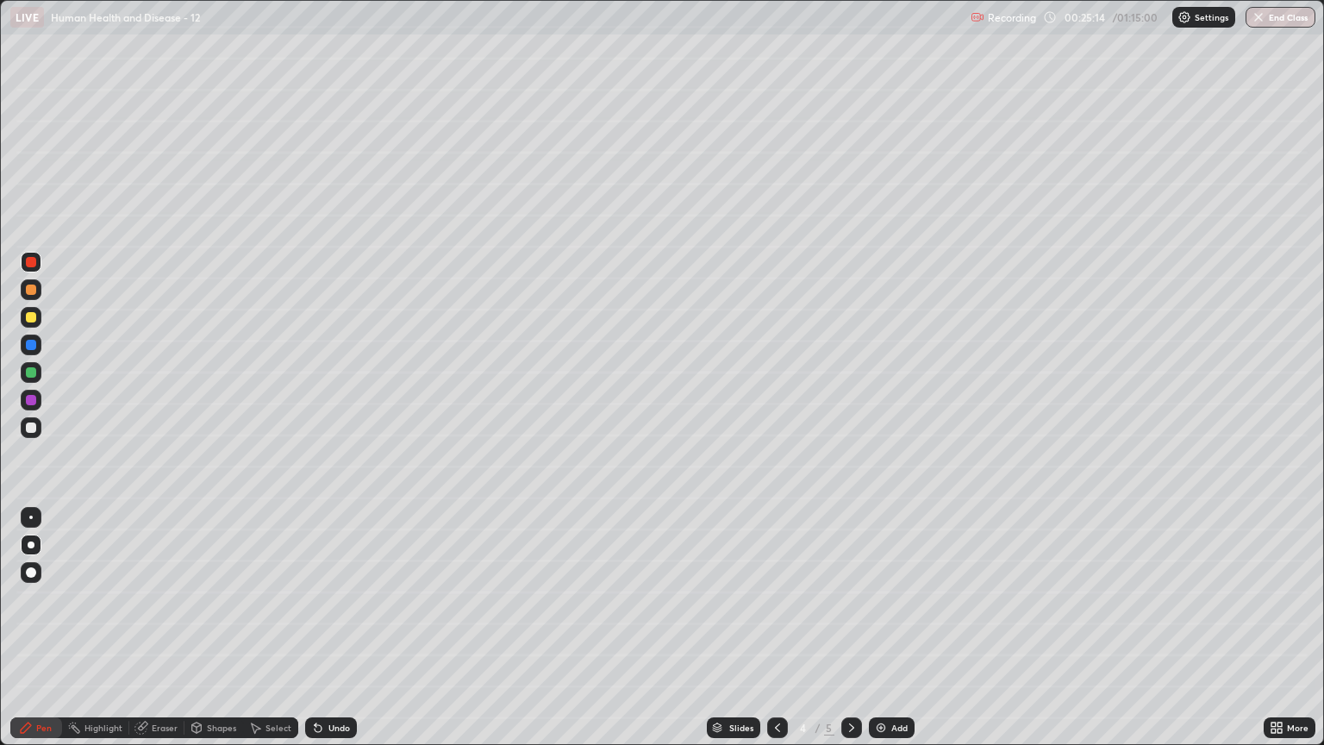
click at [315, 635] on icon at bounding box center [318, 728] width 7 height 7
click at [321, 635] on icon at bounding box center [318, 728] width 14 height 14
click at [318, 635] on div "Undo" at bounding box center [331, 727] width 52 height 21
click at [315, 635] on icon at bounding box center [318, 728] width 7 height 7
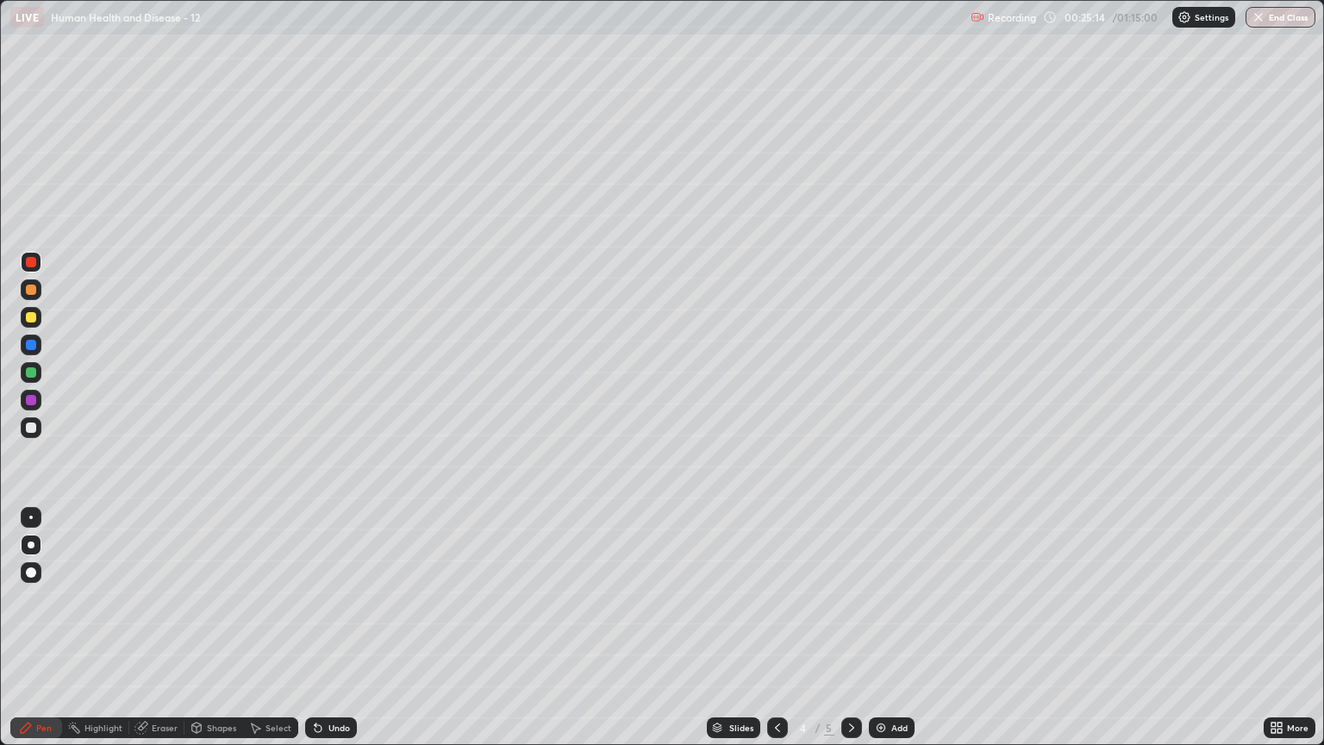
click at [315, 635] on icon at bounding box center [318, 728] width 7 height 7
click at [322, 635] on div "Undo" at bounding box center [331, 727] width 52 height 21
click at [319, 635] on div "Undo" at bounding box center [331, 727] width 52 height 21
click at [315, 635] on icon at bounding box center [318, 728] width 7 height 7
click at [322, 635] on div "Undo" at bounding box center [331, 727] width 52 height 21
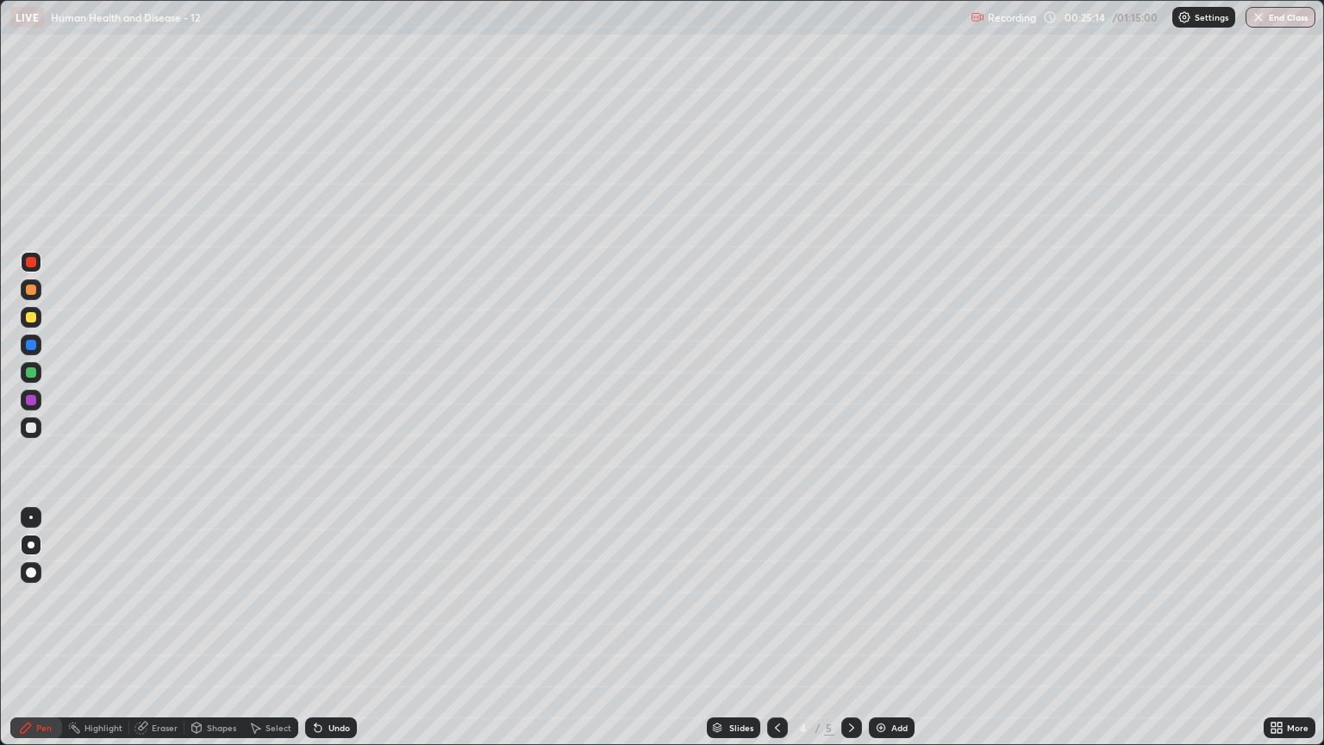
click at [146, 635] on icon at bounding box center [142, 726] width 9 height 9
click at [141, 635] on icon at bounding box center [140, 727] width 11 height 11
click at [152, 635] on div "Eraser" at bounding box center [165, 727] width 26 height 9
click at [153, 635] on div "Eraser" at bounding box center [165, 727] width 26 height 9
click at [198, 635] on icon at bounding box center [196, 726] width 9 height 3
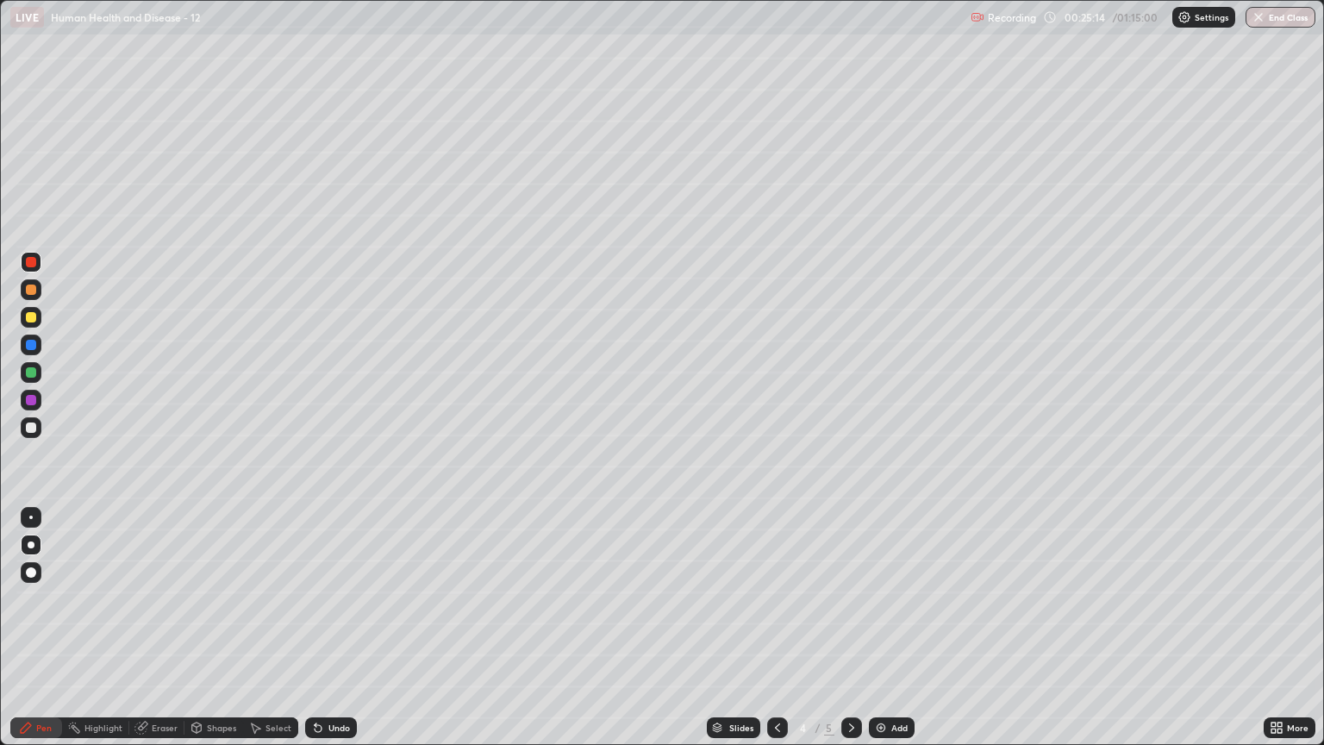
click at [153, 635] on div "Eraser" at bounding box center [165, 727] width 26 height 9
click at [152, 635] on div "Eraser" at bounding box center [165, 727] width 26 height 9
click at [22, 635] on div "Pen" at bounding box center [36, 727] width 52 height 21
click at [315, 635] on icon at bounding box center [318, 728] width 7 height 7
click at [884, 635] on img at bounding box center [881, 728] width 14 height 14
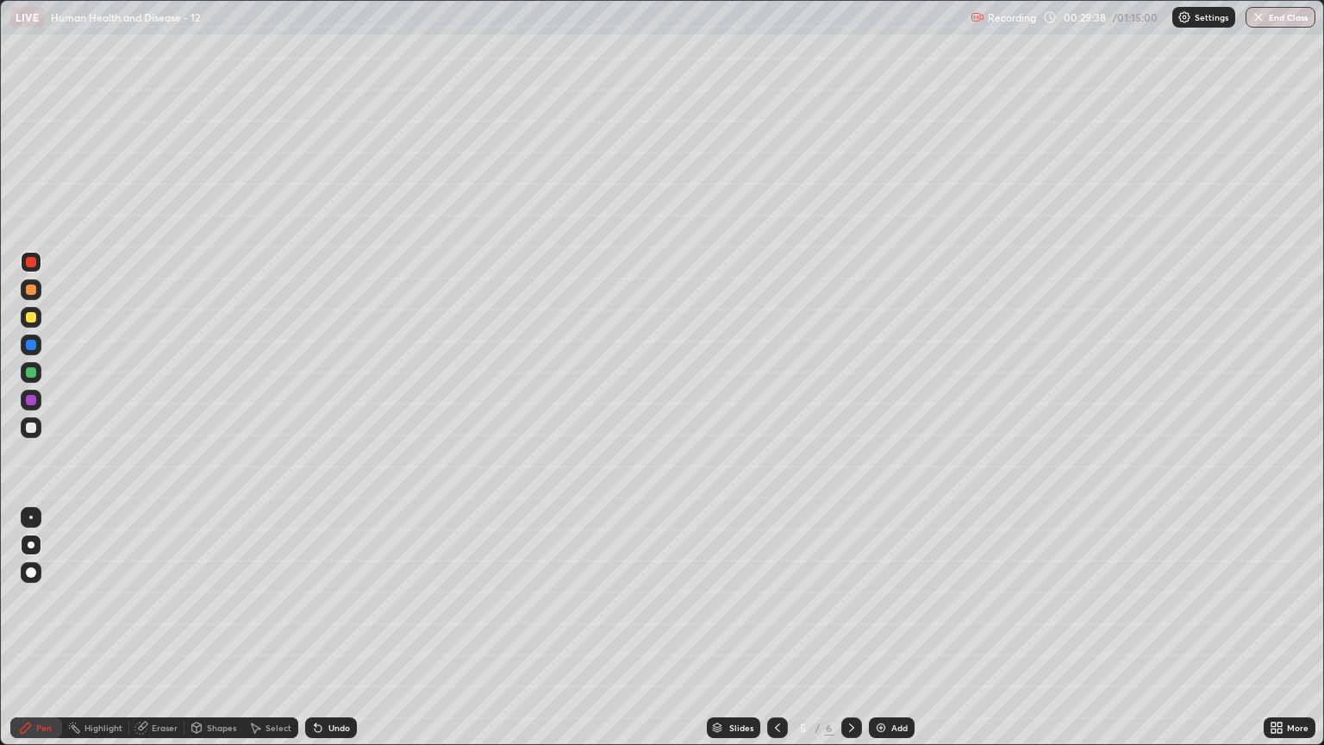
click at [34, 320] on div at bounding box center [31, 317] width 10 height 10
click at [28, 428] on div at bounding box center [31, 427] width 10 height 10
click at [28, 430] on div at bounding box center [31, 427] width 10 height 10
click at [31, 315] on div at bounding box center [31, 317] width 10 height 10
click at [33, 290] on div at bounding box center [31, 289] width 10 height 10
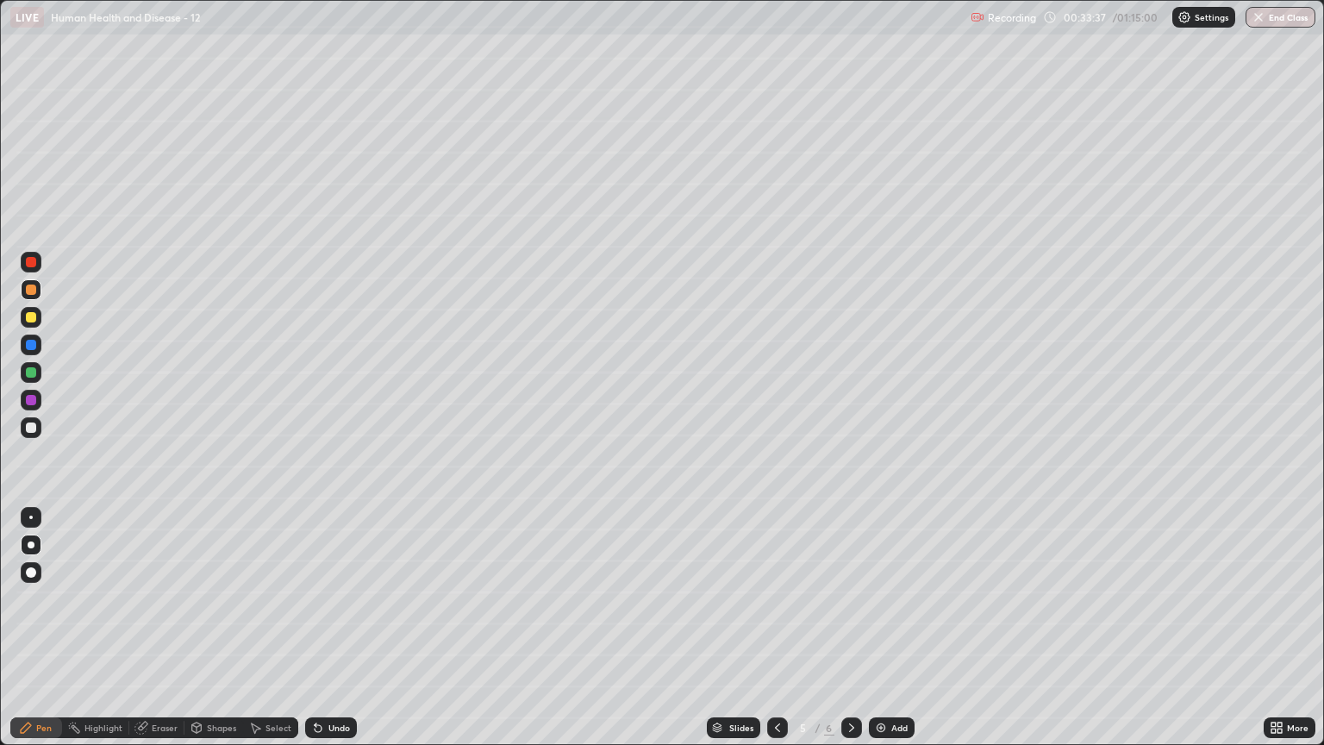
click at [145, 635] on icon at bounding box center [142, 726] width 9 height 9
click at [48, 635] on div "Pen" at bounding box center [44, 727] width 16 height 9
click at [322, 635] on div "Undo" at bounding box center [331, 727] width 52 height 21
click at [321, 635] on icon at bounding box center [318, 728] width 14 height 14
click at [315, 635] on icon at bounding box center [316, 724] width 2 height 2
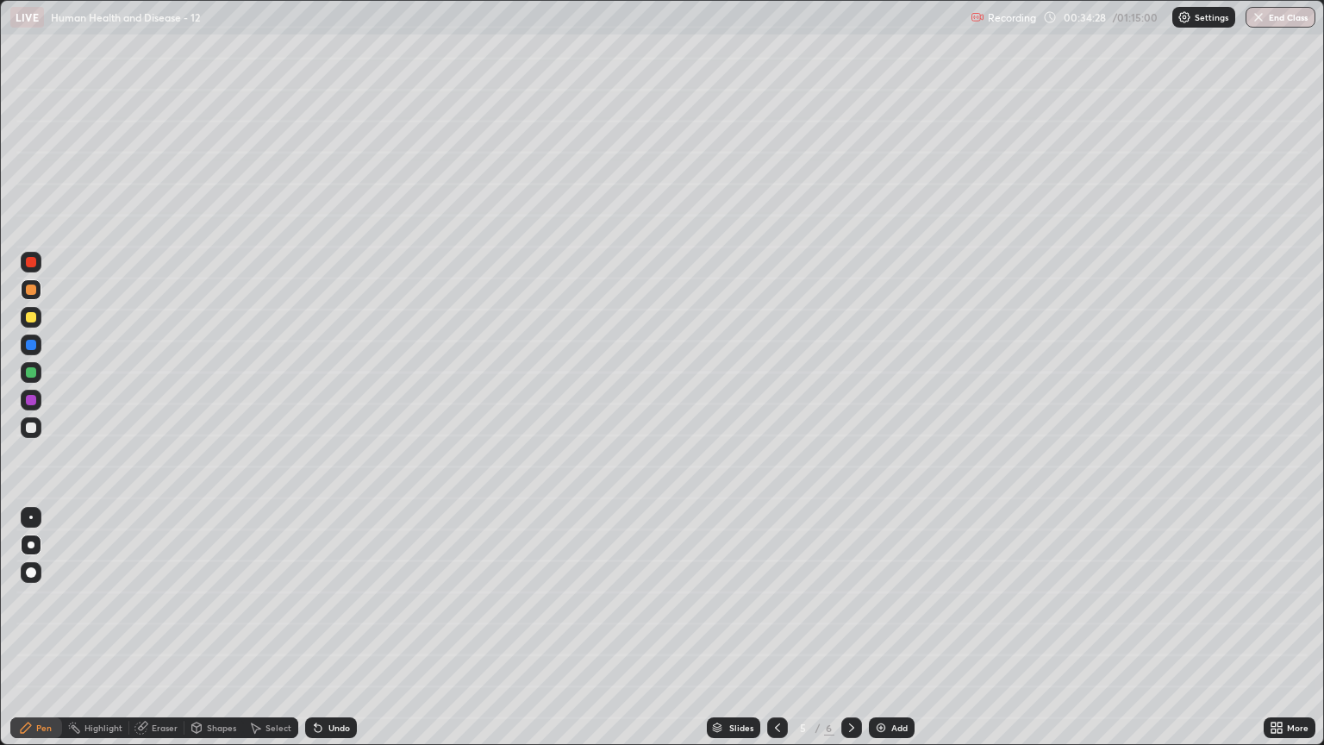
click at [338, 635] on div "Undo" at bounding box center [339, 727] width 22 height 9
click at [324, 635] on div "Undo" at bounding box center [331, 727] width 52 height 21
click at [328, 635] on div "Undo" at bounding box center [339, 727] width 22 height 9
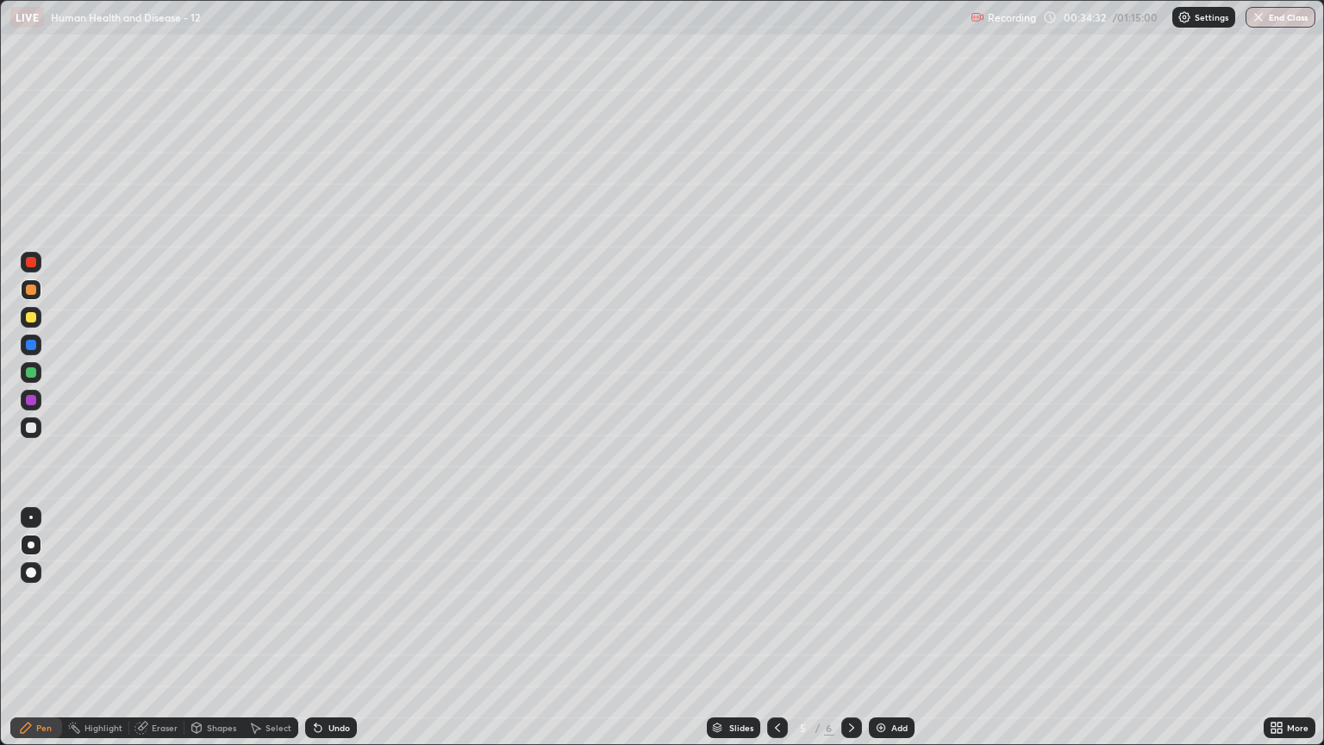
click at [327, 635] on div "Undo" at bounding box center [331, 727] width 52 height 21
click at [330, 635] on div "Undo" at bounding box center [339, 727] width 22 height 9
click at [338, 635] on div "Undo" at bounding box center [339, 727] width 22 height 9
click at [333, 635] on div "Undo" at bounding box center [339, 727] width 22 height 9
click at [34, 422] on div at bounding box center [31, 427] width 21 height 21
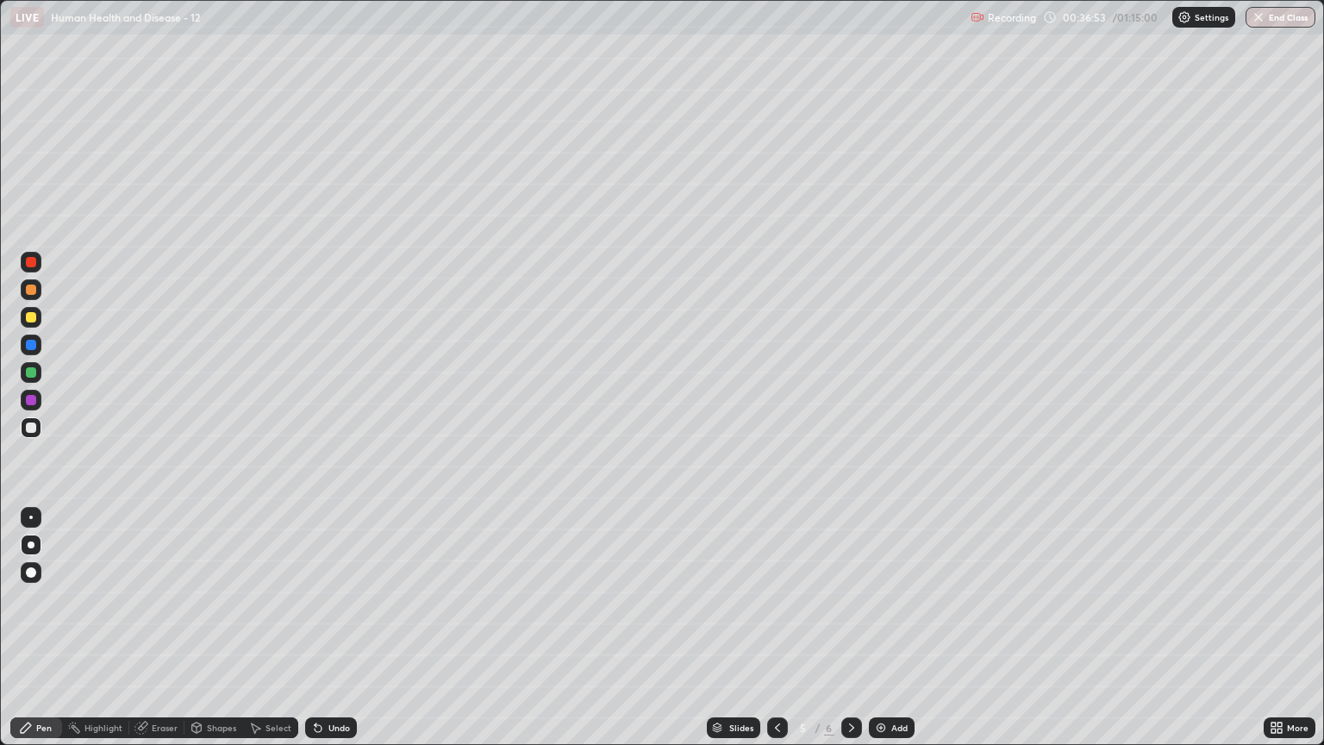
click at [328, 635] on div "Undo" at bounding box center [339, 727] width 22 height 9
click at [322, 635] on div "Undo" at bounding box center [331, 727] width 52 height 21
click at [323, 635] on div "Undo" at bounding box center [327, 727] width 59 height 34
click at [326, 635] on div "Undo" at bounding box center [331, 727] width 52 height 21
click at [324, 635] on div "Undo" at bounding box center [331, 727] width 52 height 21
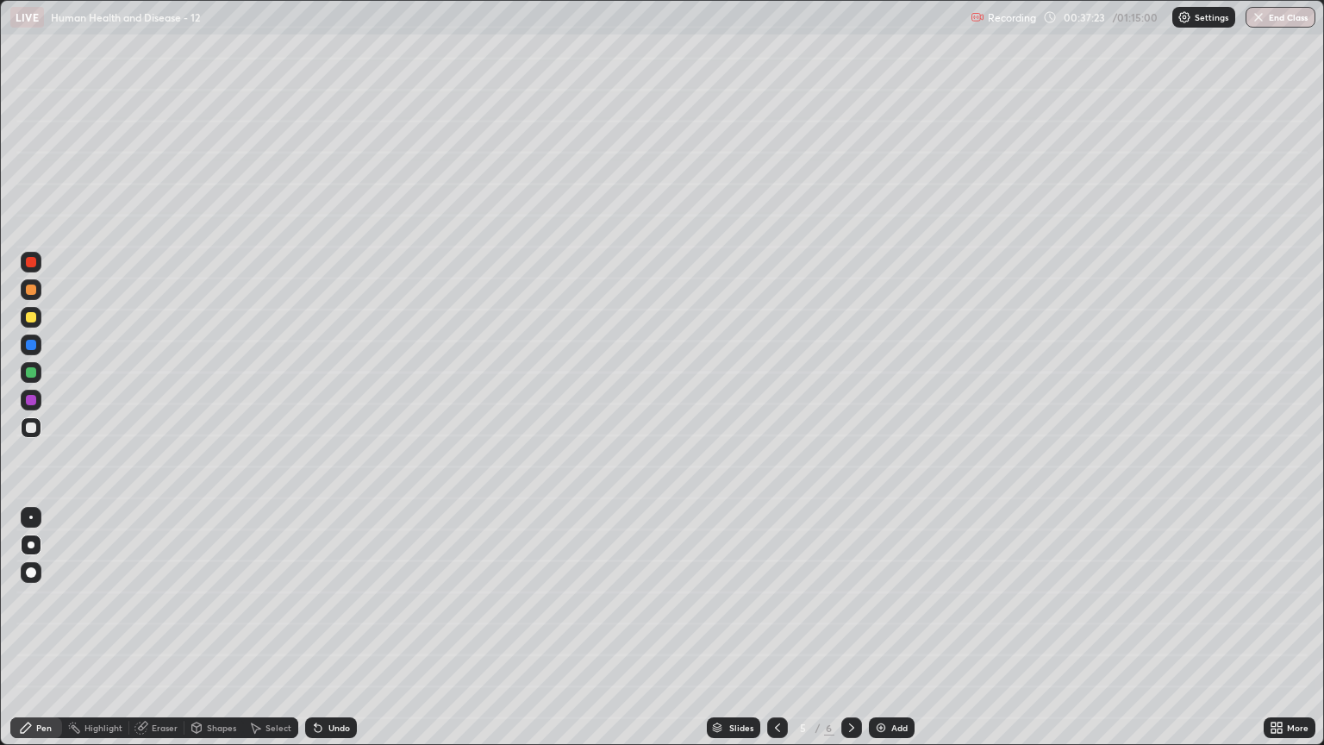
click at [327, 635] on div "Undo" at bounding box center [331, 727] width 52 height 21
click at [328, 635] on div "Undo" at bounding box center [331, 727] width 52 height 21
click at [155, 635] on div "Eraser" at bounding box center [165, 727] width 26 height 9
click at [43, 635] on div "Pen" at bounding box center [44, 727] width 16 height 9
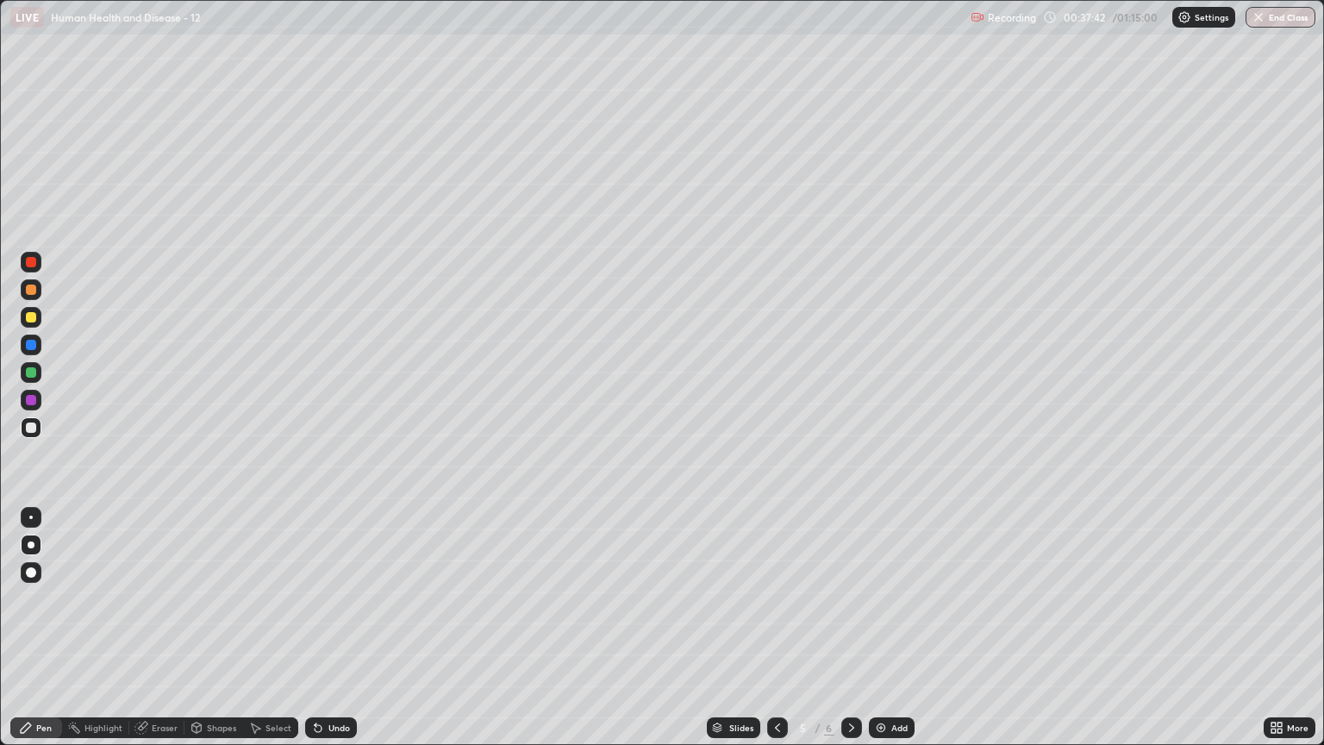
click at [31, 289] on div at bounding box center [31, 289] width 10 height 10
click at [38, 424] on div at bounding box center [31, 427] width 21 height 21
click at [322, 635] on icon at bounding box center [318, 728] width 14 height 14
click at [320, 635] on div "Undo" at bounding box center [331, 727] width 52 height 21
click at [315, 635] on icon at bounding box center [318, 728] width 7 height 7
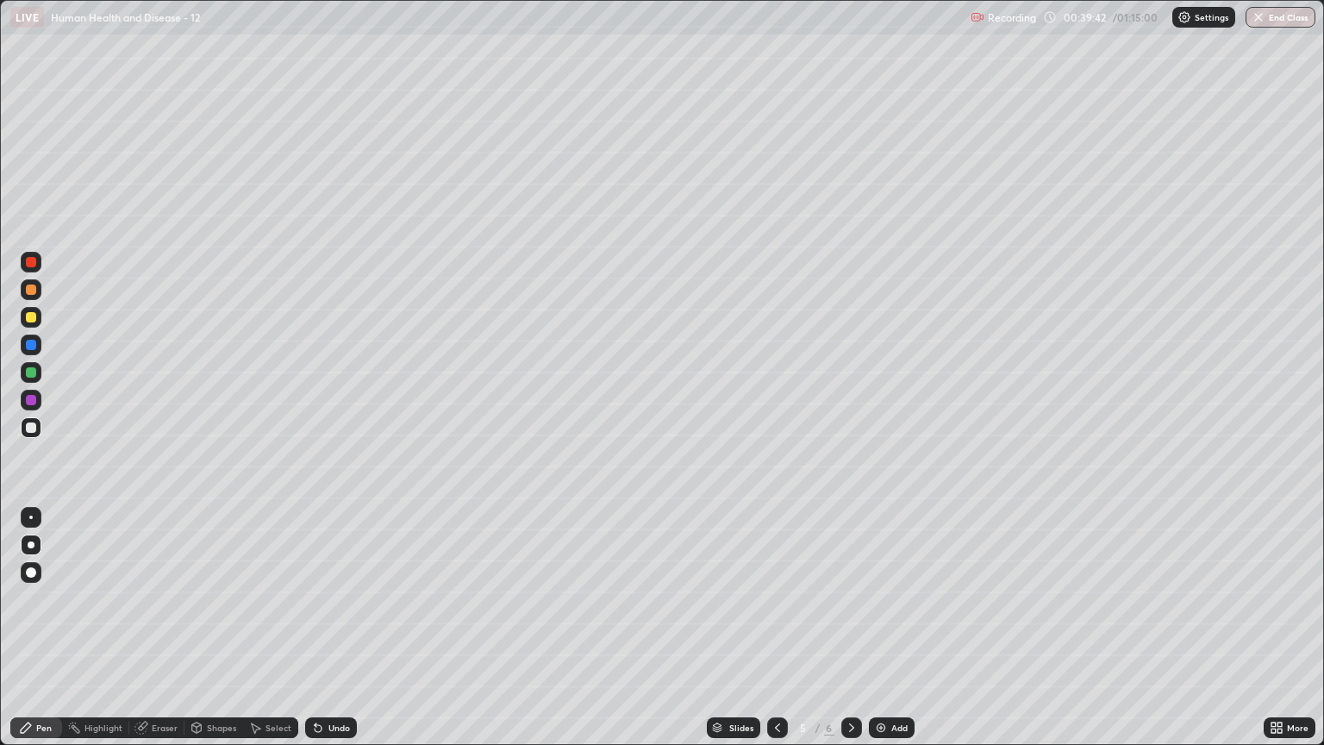
click at [34, 311] on div at bounding box center [31, 317] width 21 height 21
click at [28, 397] on div at bounding box center [31, 400] width 10 height 10
click at [31, 372] on div at bounding box center [31, 372] width 10 height 10
click at [31, 317] on div at bounding box center [31, 317] width 10 height 10
click at [31, 287] on div at bounding box center [31, 289] width 10 height 10
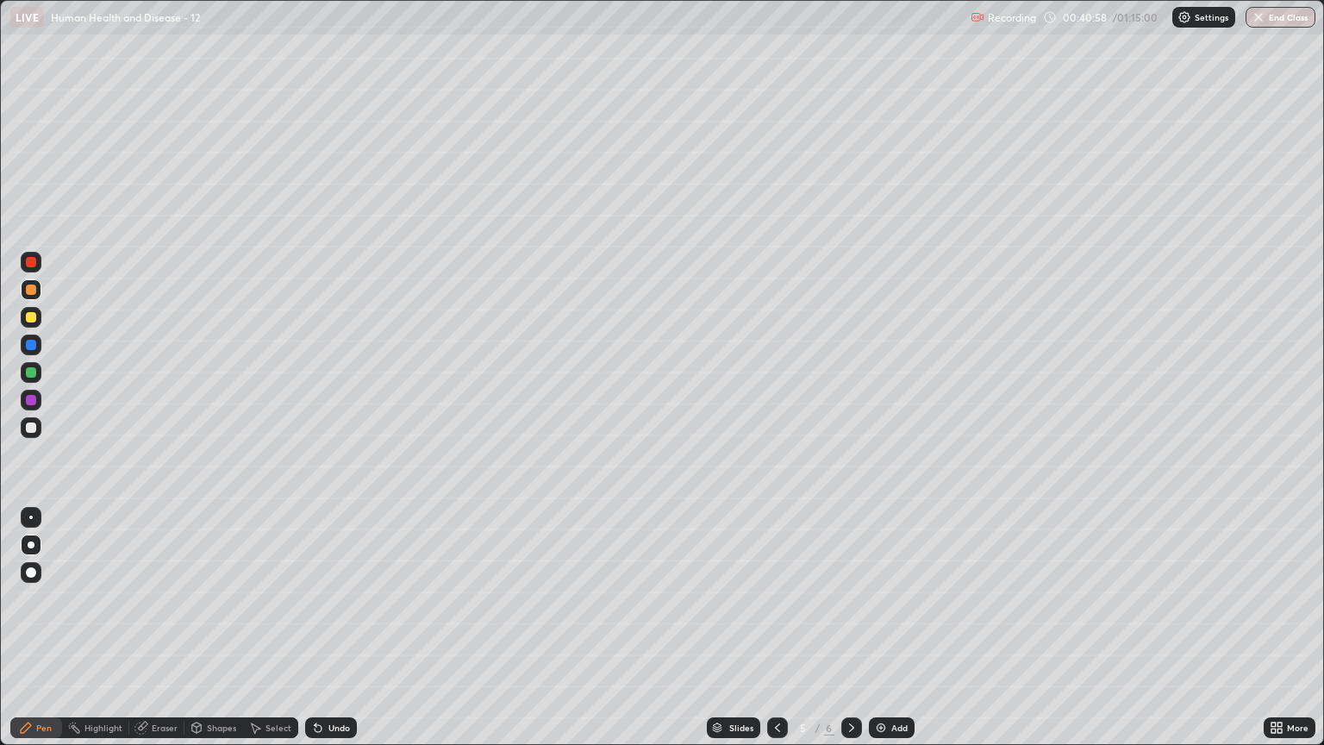
click at [318, 635] on icon at bounding box center [318, 728] width 7 height 7
click at [145, 635] on icon at bounding box center [140, 727] width 11 height 11
click at [31, 635] on icon at bounding box center [31, 669] width 14 height 15
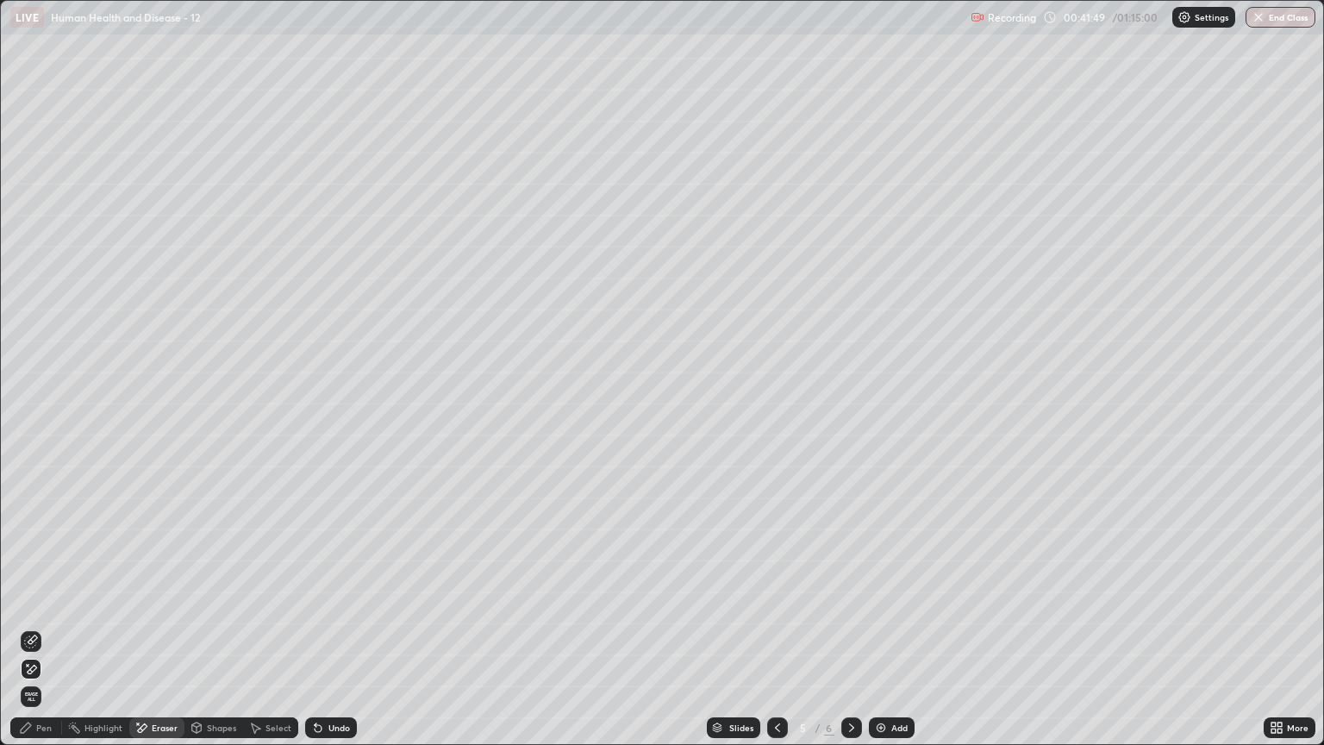
click at [37, 635] on div "Pen" at bounding box center [44, 727] width 16 height 9
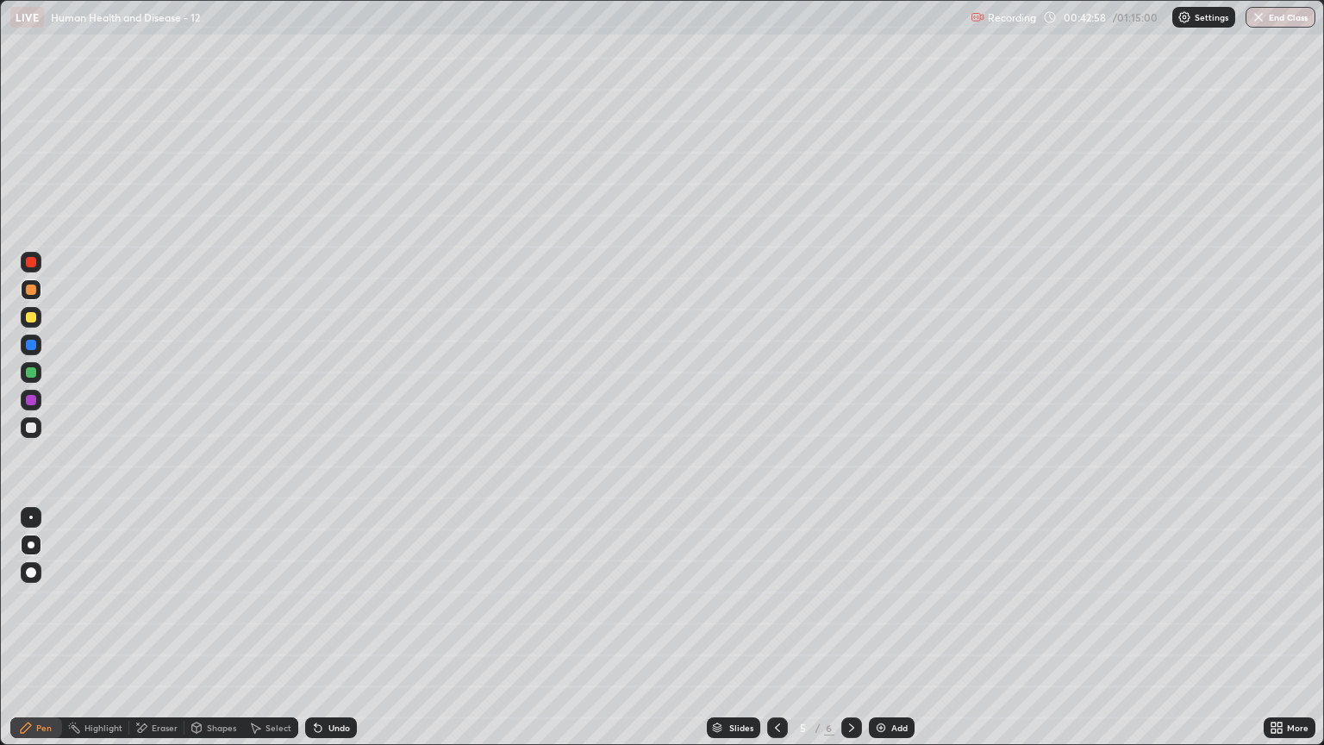
click at [894, 635] on div "Add" at bounding box center [899, 727] width 16 height 9
click at [30, 319] on div at bounding box center [31, 317] width 10 height 10
click at [315, 635] on icon at bounding box center [318, 728] width 7 height 7
click at [31, 435] on div at bounding box center [31, 427] width 21 height 21
click at [30, 321] on div at bounding box center [31, 317] width 10 height 10
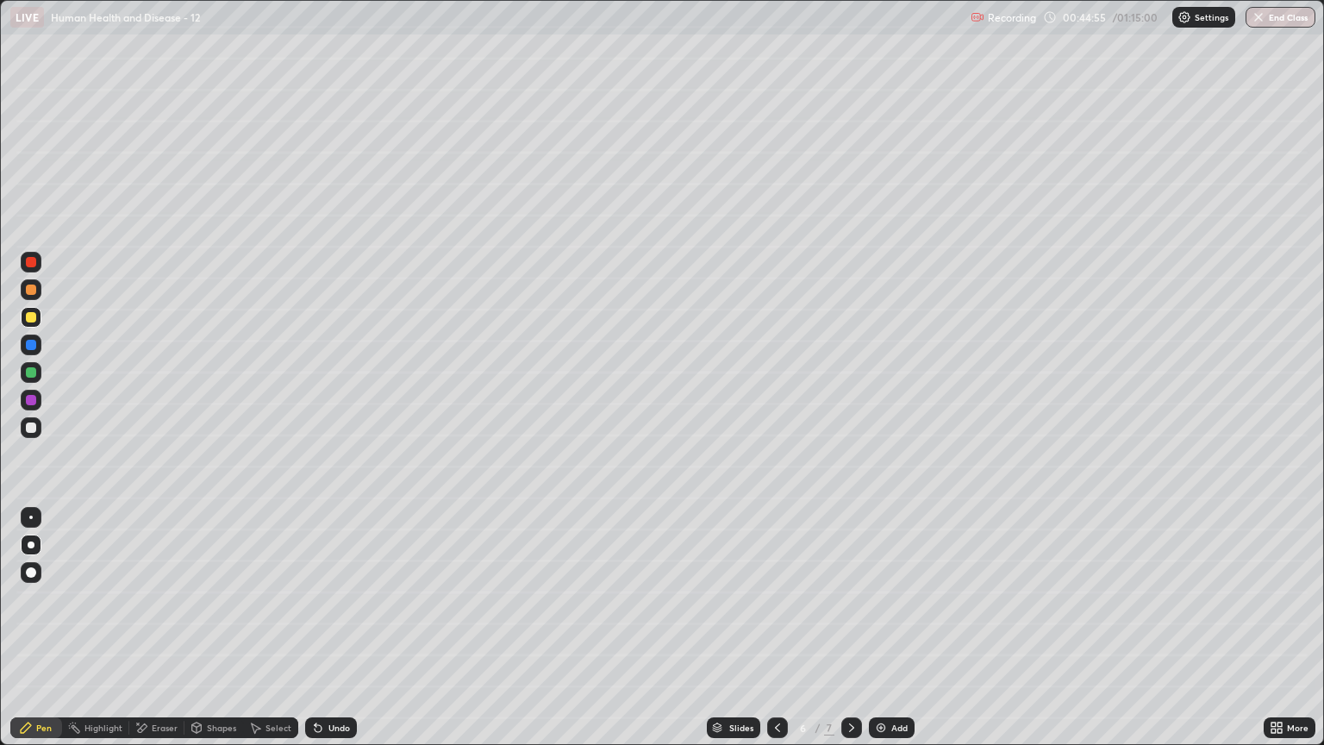
click at [28, 292] on div at bounding box center [31, 289] width 10 height 10
click at [34, 258] on div at bounding box center [31, 262] width 10 height 10
click at [315, 635] on icon at bounding box center [316, 724] width 2 height 2
click at [29, 429] on div at bounding box center [31, 427] width 10 height 10
click at [34, 319] on div at bounding box center [31, 317] width 10 height 10
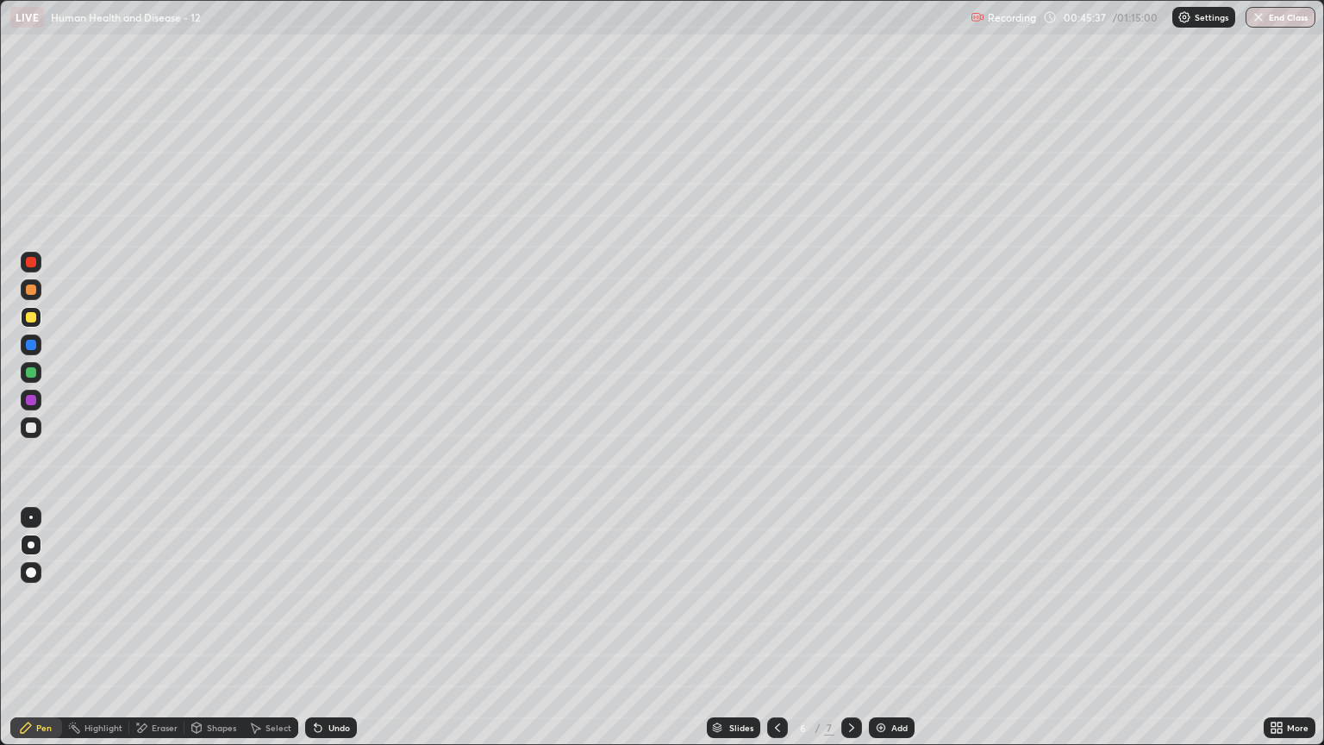
click at [33, 290] on div at bounding box center [31, 289] width 10 height 10
click at [32, 317] on div at bounding box center [31, 317] width 10 height 10
click at [328, 635] on div "Undo" at bounding box center [339, 727] width 22 height 9
click at [324, 635] on div "Undo" at bounding box center [331, 727] width 52 height 21
click at [31, 317] on div at bounding box center [31, 317] width 10 height 10
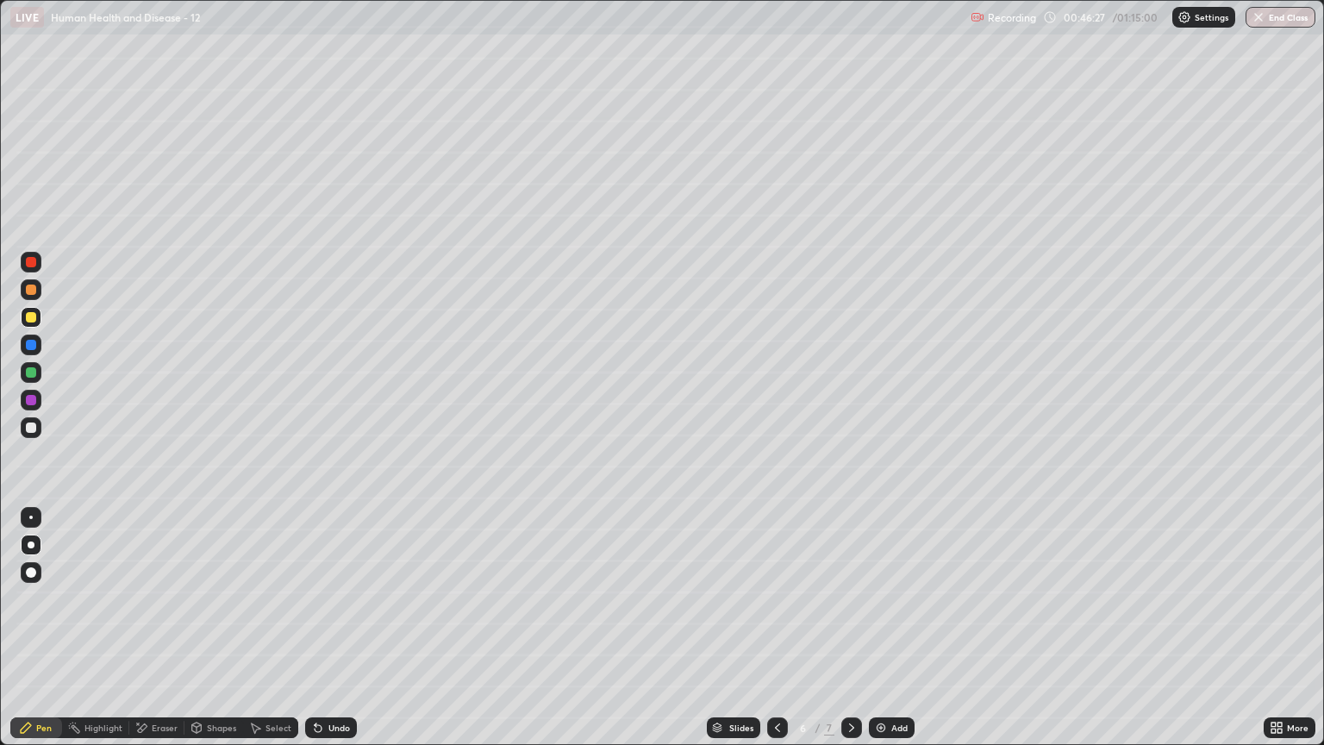
click at [31, 266] on div at bounding box center [31, 262] width 10 height 10
click at [31, 424] on div at bounding box center [31, 427] width 10 height 10
click at [33, 290] on div at bounding box center [31, 289] width 10 height 10
click at [31, 317] on div at bounding box center [31, 317] width 10 height 10
click at [255, 635] on icon at bounding box center [256, 728] width 9 height 10
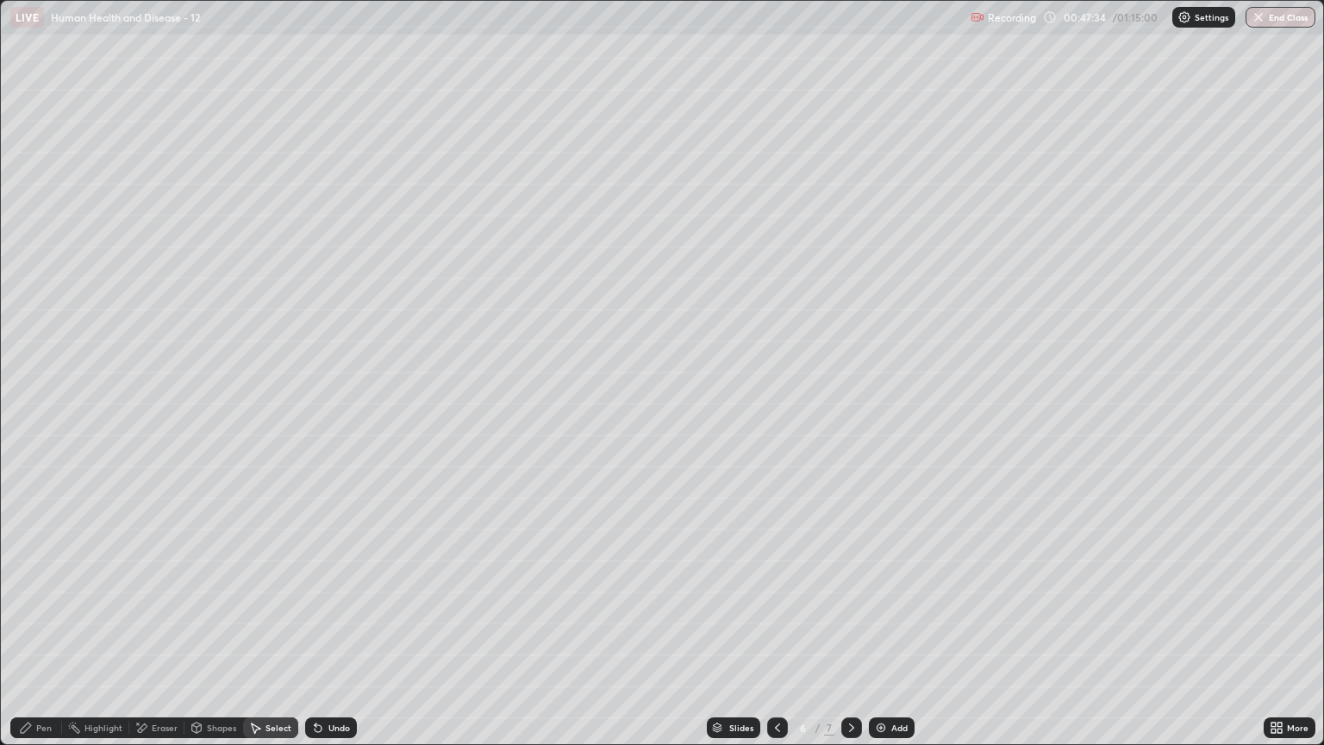
click at [260, 635] on icon at bounding box center [255, 728] width 14 height 14
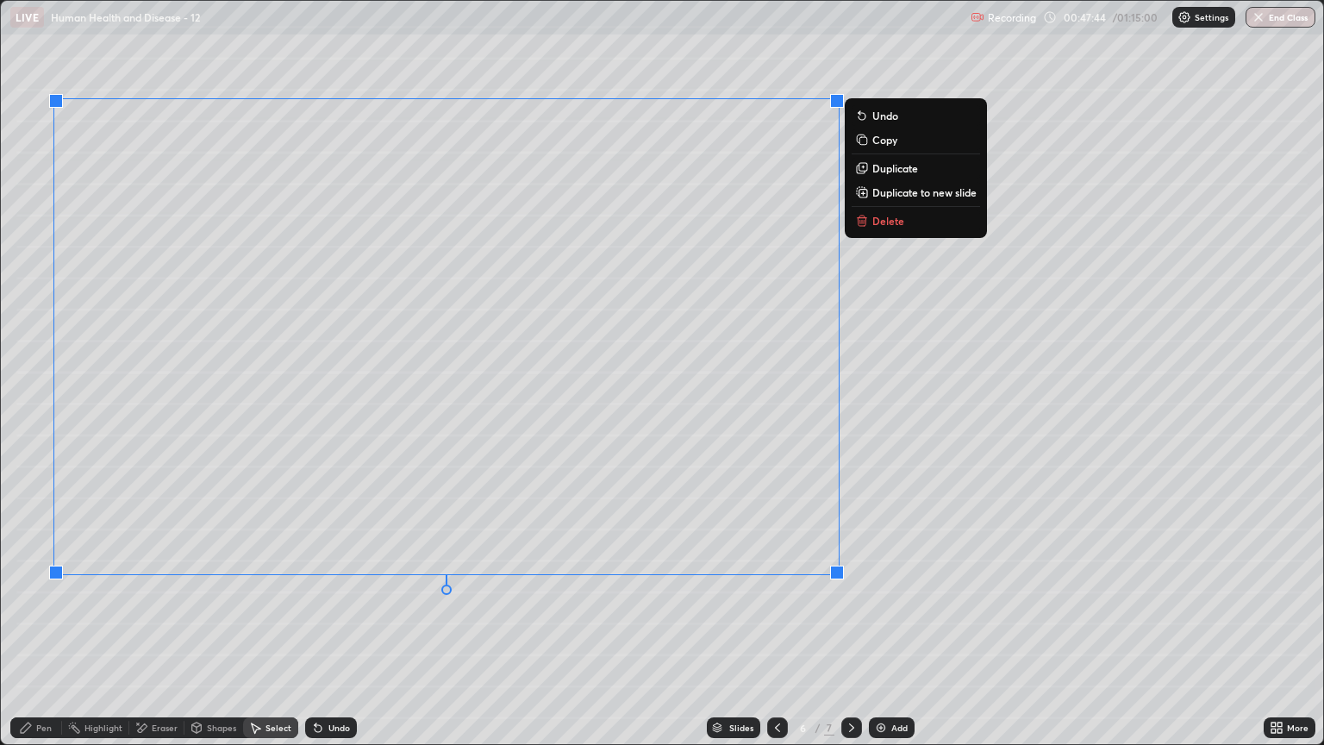
click at [36, 635] on div "Pen" at bounding box center [44, 727] width 16 height 9
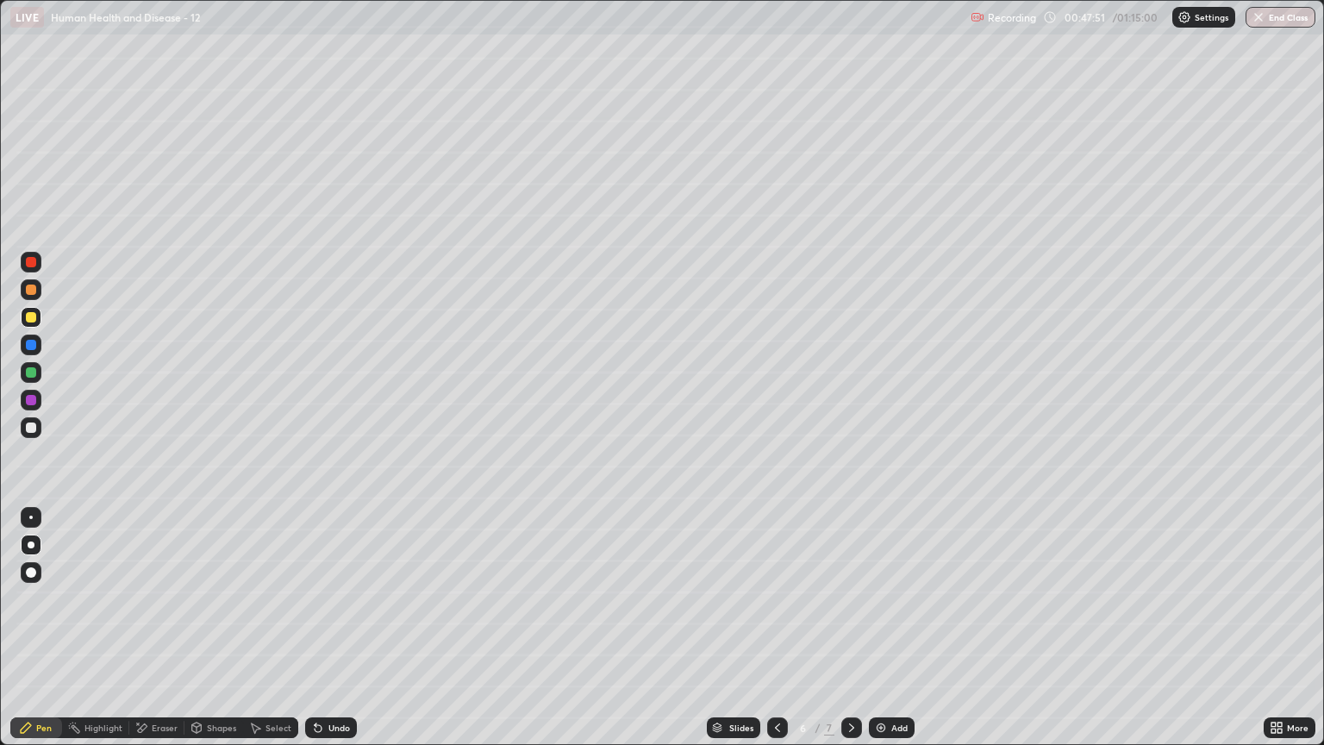
click at [39, 635] on div "Pen" at bounding box center [44, 727] width 16 height 9
click at [36, 635] on div "Pen" at bounding box center [44, 727] width 16 height 9
click at [30, 372] on div at bounding box center [31, 372] width 10 height 10
click at [21, 321] on div at bounding box center [31, 317] width 21 height 21
click at [33, 262] on div at bounding box center [31, 262] width 10 height 10
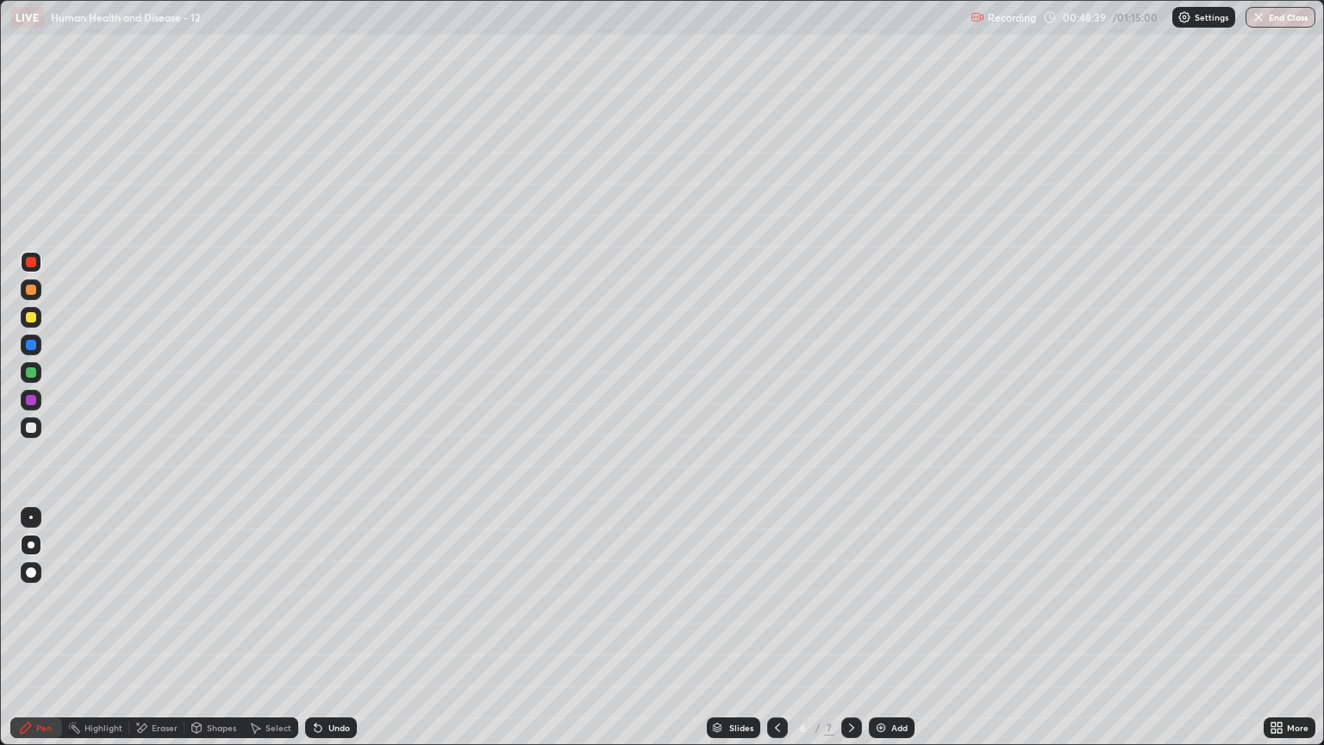
click at [28, 318] on div at bounding box center [31, 317] width 10 height 10
click at [32, 290] on div at bounding box center [31, 289] width 10 height 10
click at [1267, 15] on button "End Class" at bounding box center [1281, 17] width 70 height 21
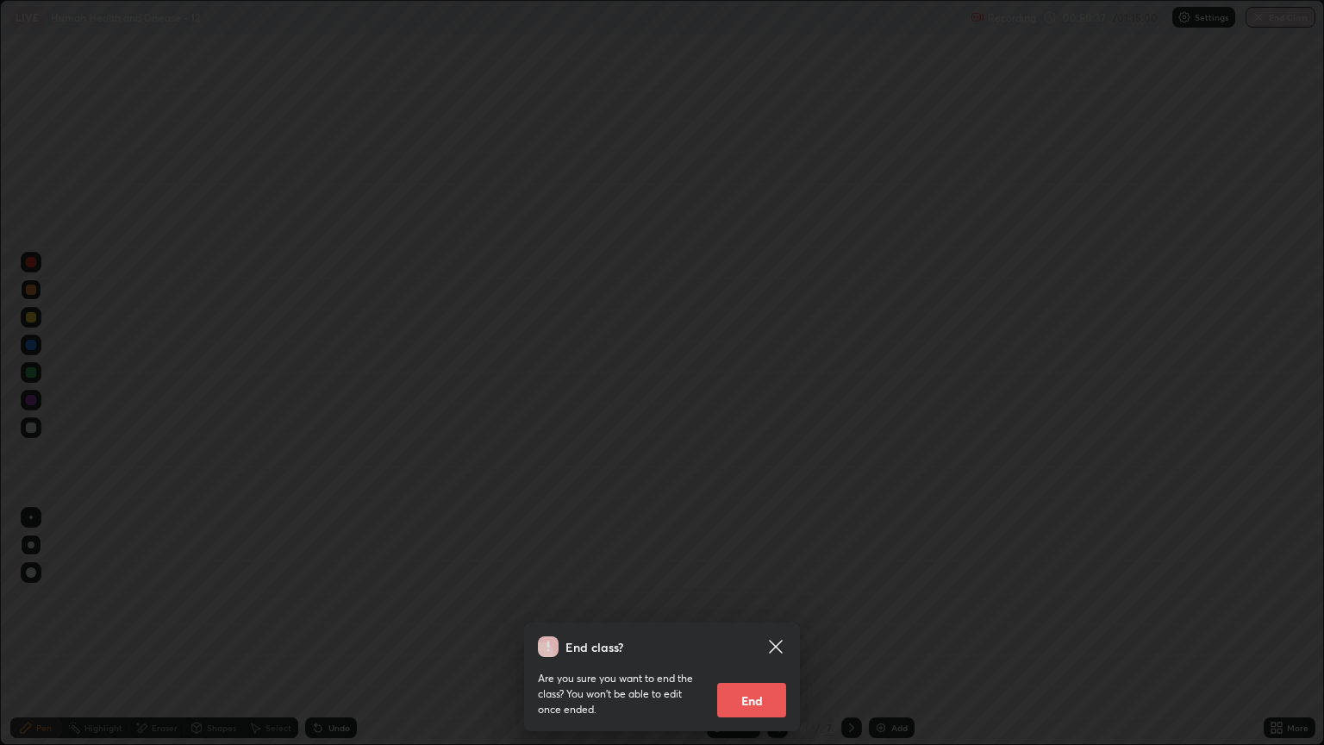
click at [758, 635] on button "End" at bounding box center [751, 700] width 69 height 34
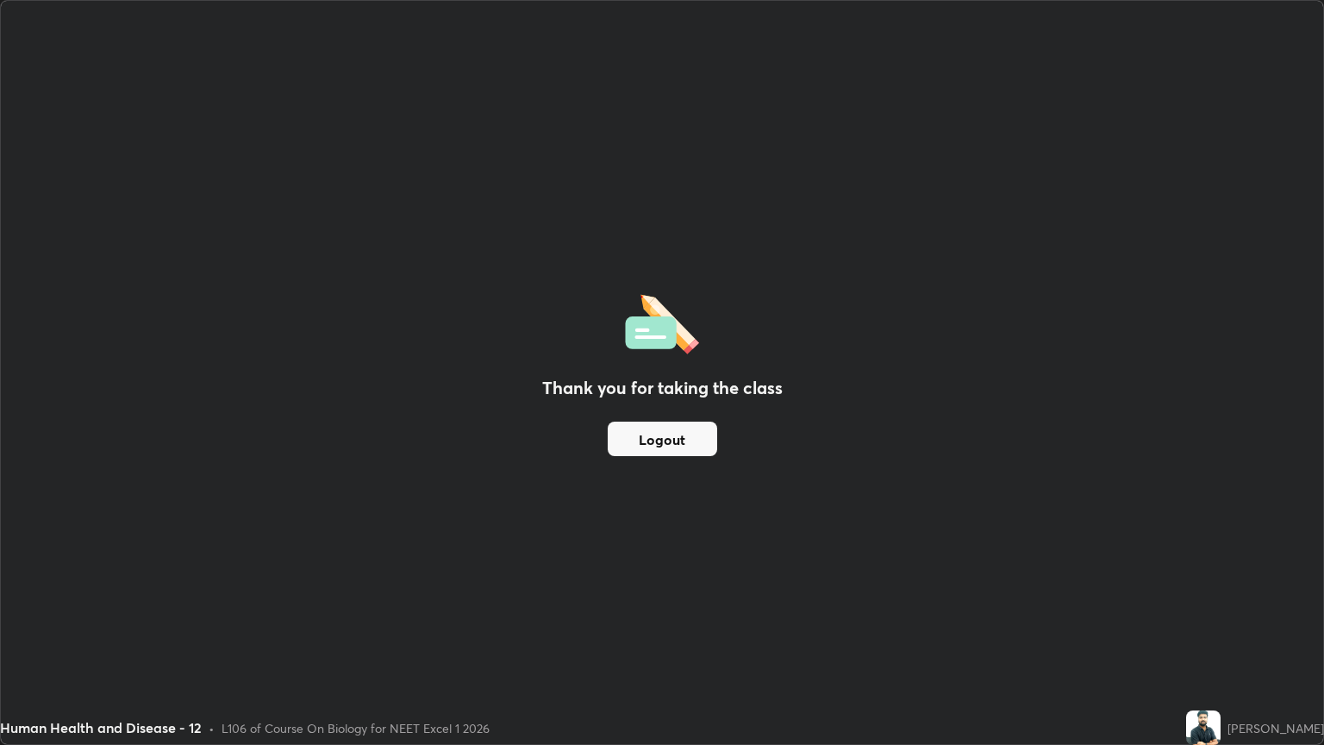
click at [691, 431] on button "Logout" at bounding box center [662, 439] width 109 height 34
